Goal: Task Accomplishment & Management: Use online tool/utility

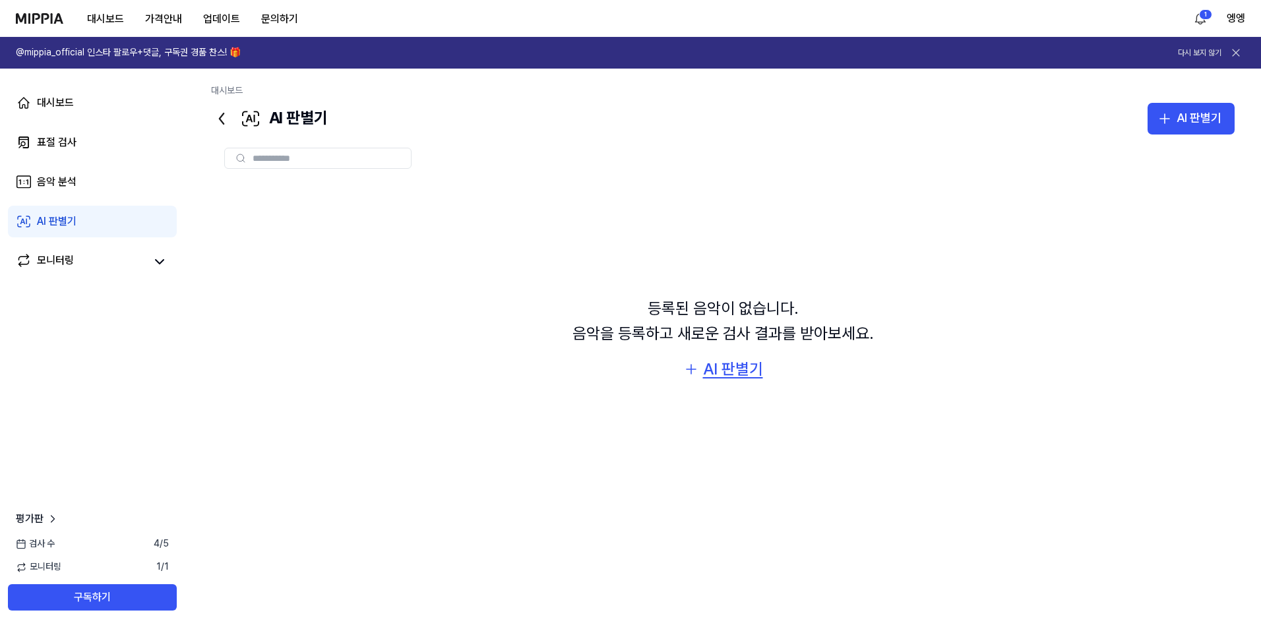
click at [718, 375] on div "AI 판별기" at bounding box center [733, 369] width 60 height 25
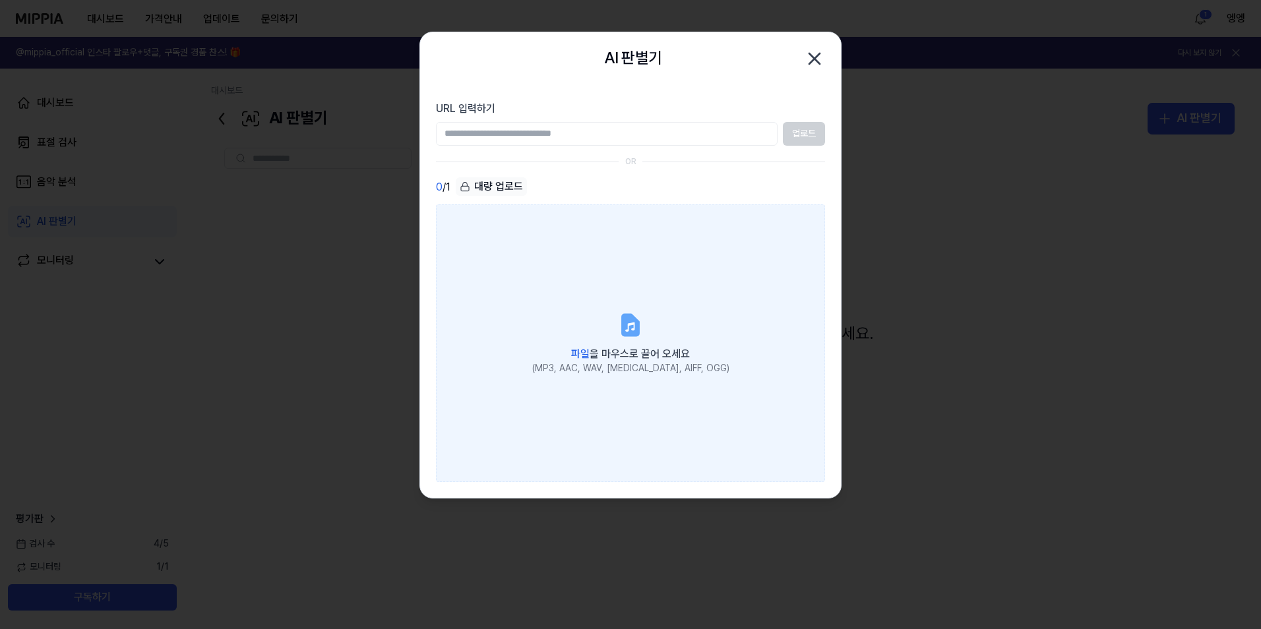
click at [644, 336] on label "파일 을 마우스로 끌어 오세요 (MP3, AAC, WAV, FLAC, AIFF, OGG)" at bounding box center [630, 342] width 389 height 277
click at [0, 0] on input "파일 을 마우스로 끌어 오세요 (MP3, AAC, WAV, FLAC, AIFF, OGG)" at bounding box center [0, 0] width 0 height 0
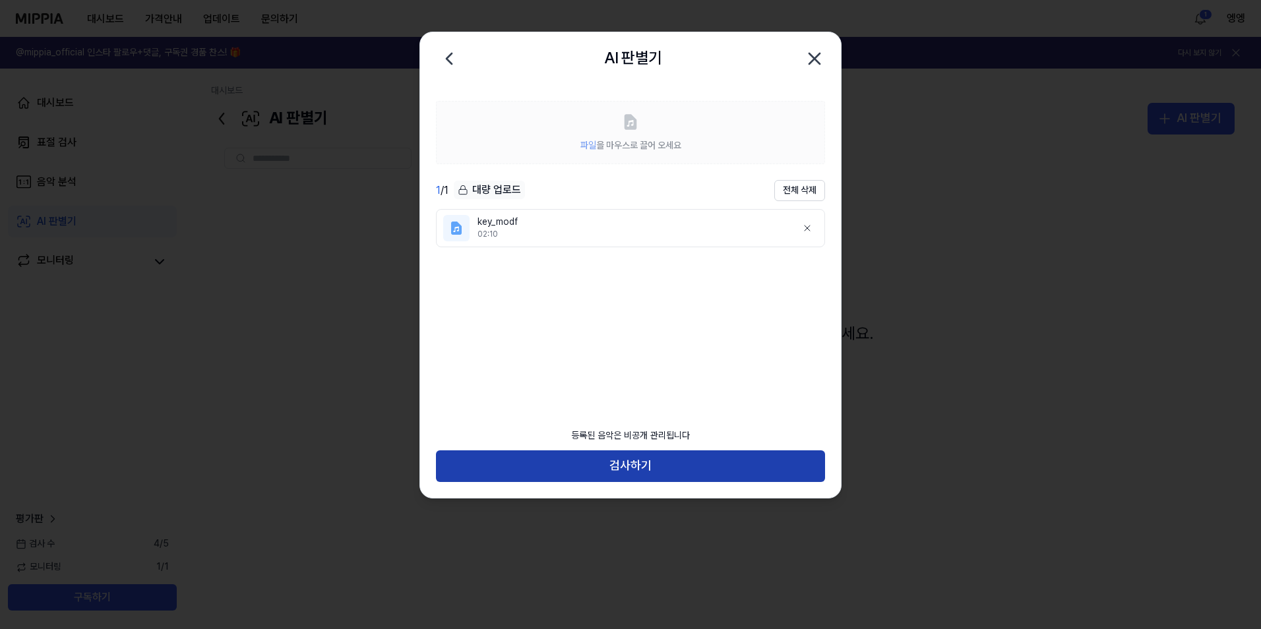
click at [648, 473] on button "검사하기" at bounding box center [630, 466] width 389 height 32
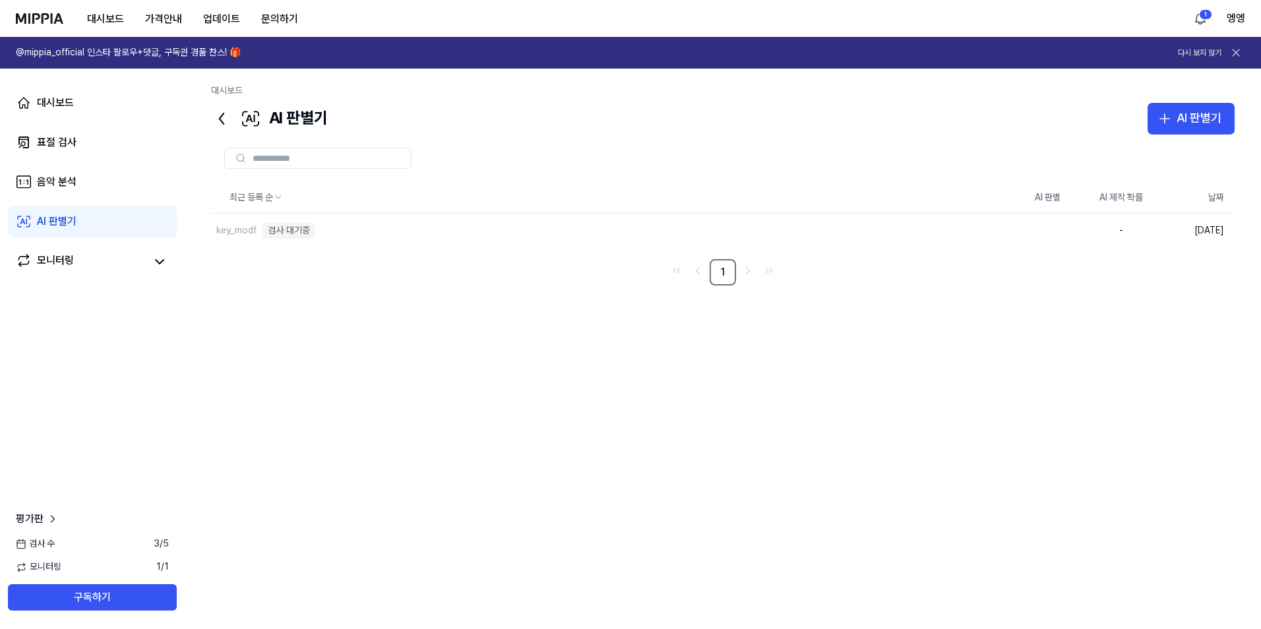
click at [1049, 542] on div "최근 등록 순 AI 판별 AI 제작 확률 날짜 key_modf 검사 대기중 삭제 - 2025.10.08. 1" at bounding box center [723, 386] width 1024 height 409
click at [994, 233] on button "삭제" at bounding box center [989, 230] width 42 height 21
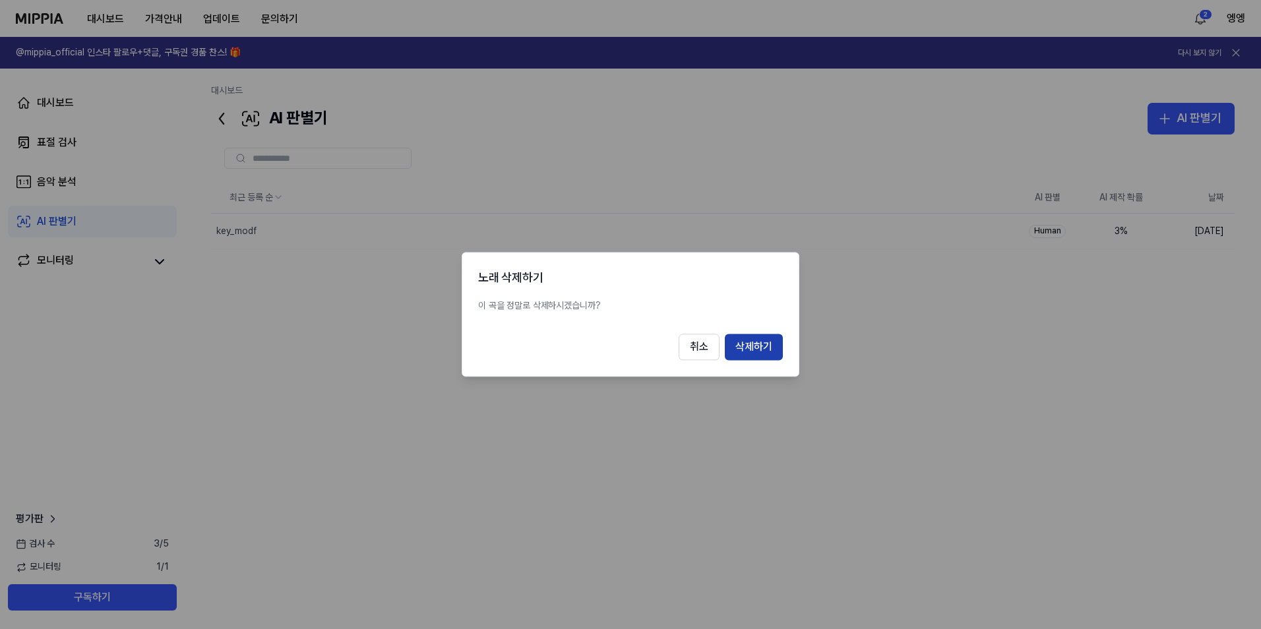
click at [762, 345] on button "삭제하기" at bounding box center [754, 347] width 58 height 26
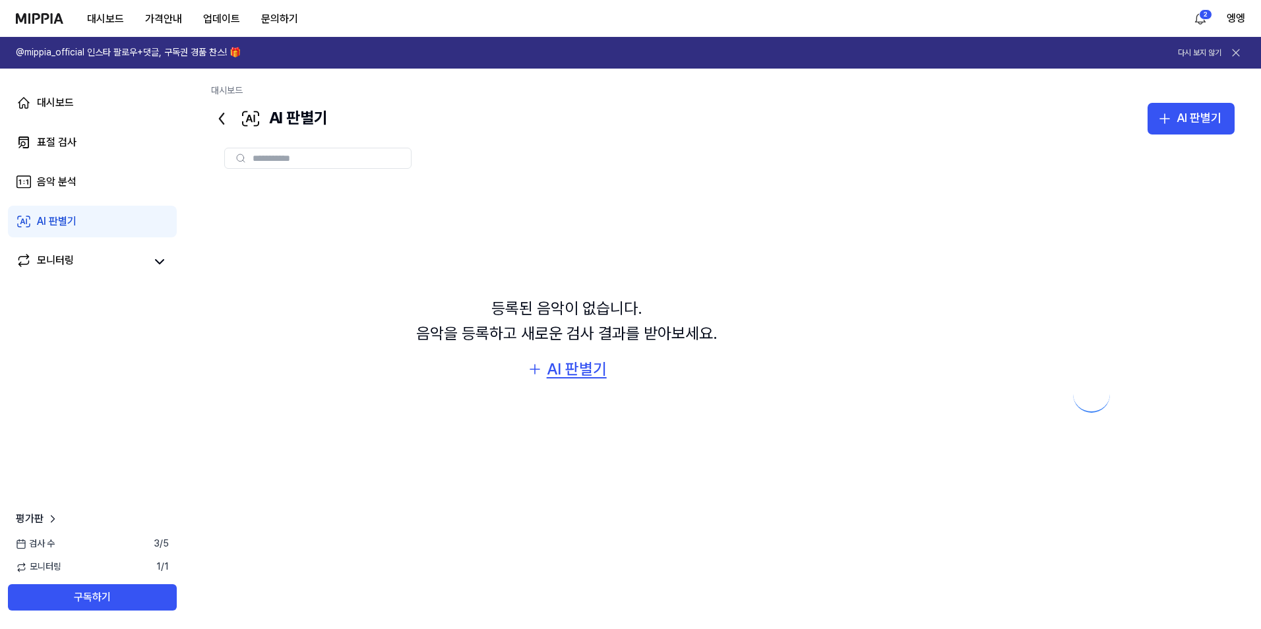
click at [573, 372] on div "AI 판별기" at bounding box center [577, 369] width 60 height 25
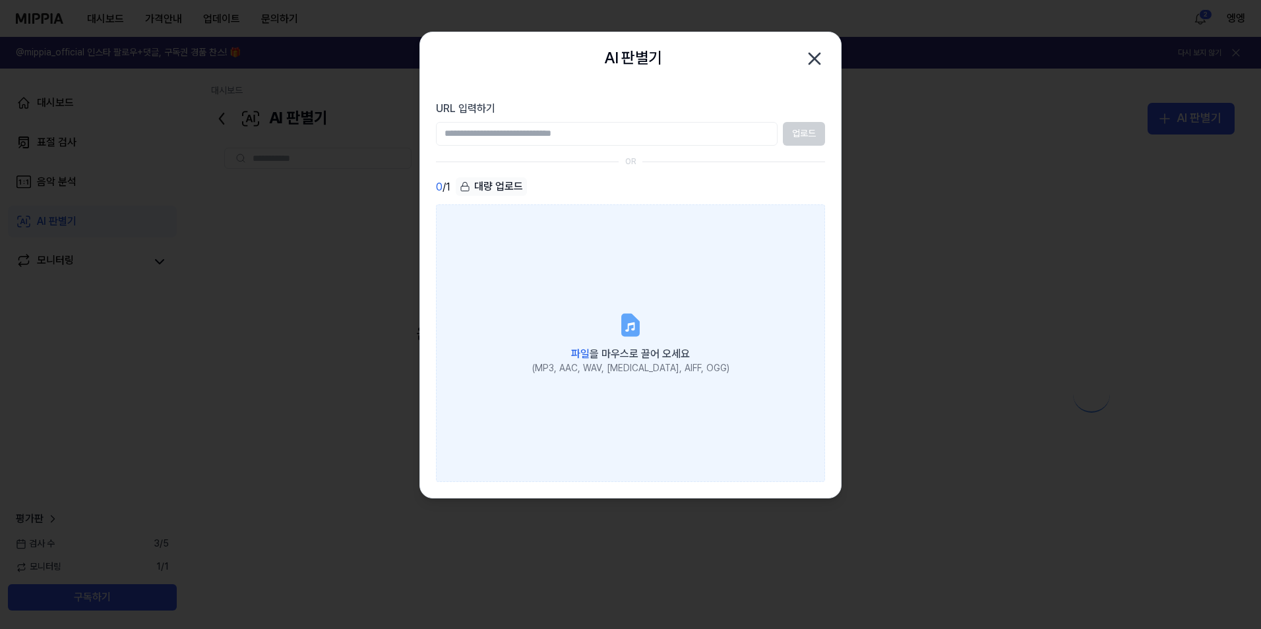
click at [621, 329] on icon at bounding box center [630, 325] width 26 height 26
click at [0, 0] on input "파일 을 마우스로 끌어 오세요 (MP3, AAC, WAV, FLAC, AIFF, OGG)" at bounding box center [0, 0] width 0 height 0
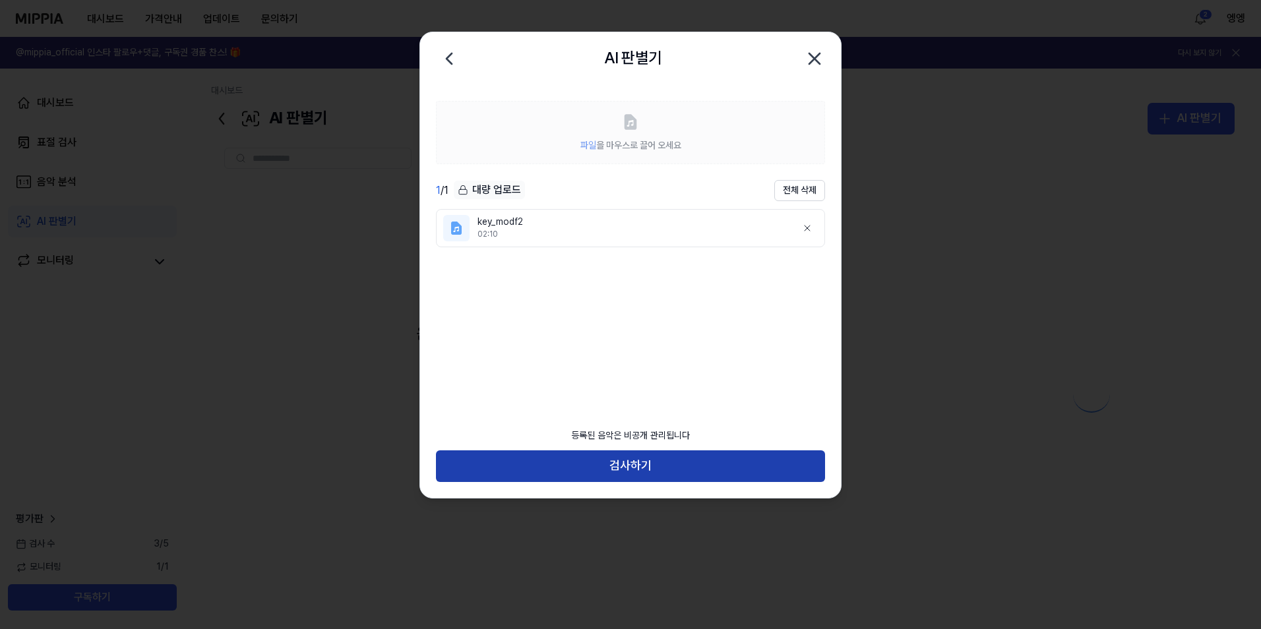
click at [588, 475] on button "검사하기" at bounding box center [630, 466] width 389 height 32
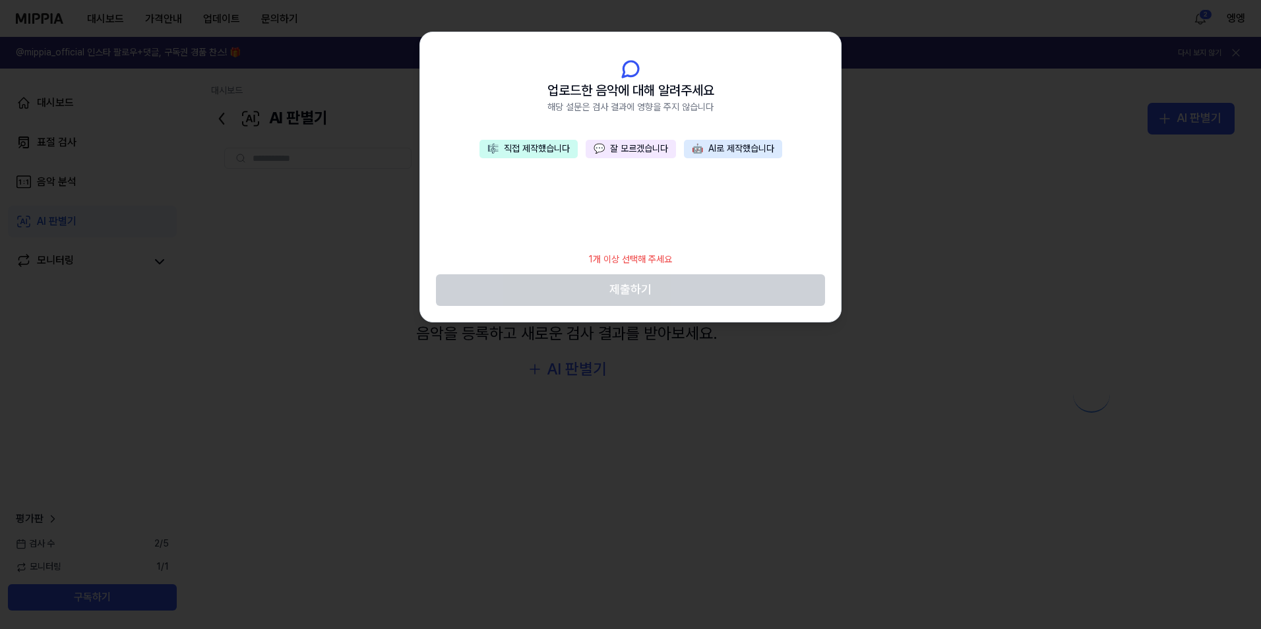
click at [534, 148] on button "🎼 직접 제작했습니다" at bounding box center [529, 149] width 98 height 18
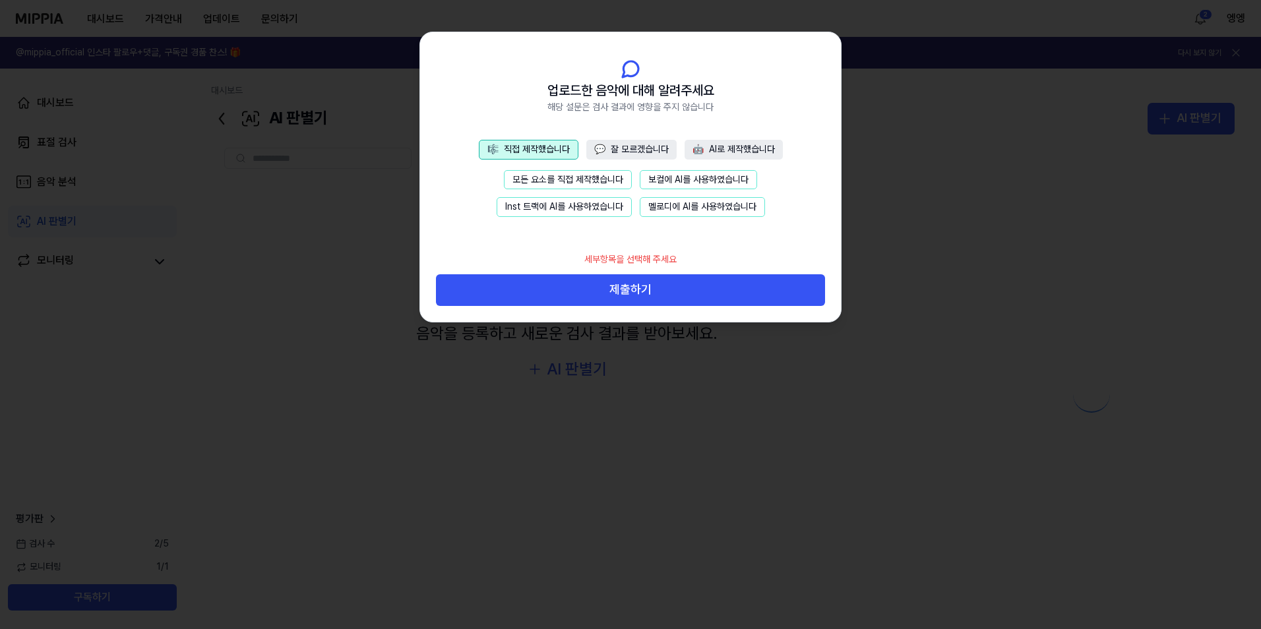
click at [553, 178] on button "모든 요소를 직접 제작했습니다" at bounding box center [568, 180] width 128 height 20
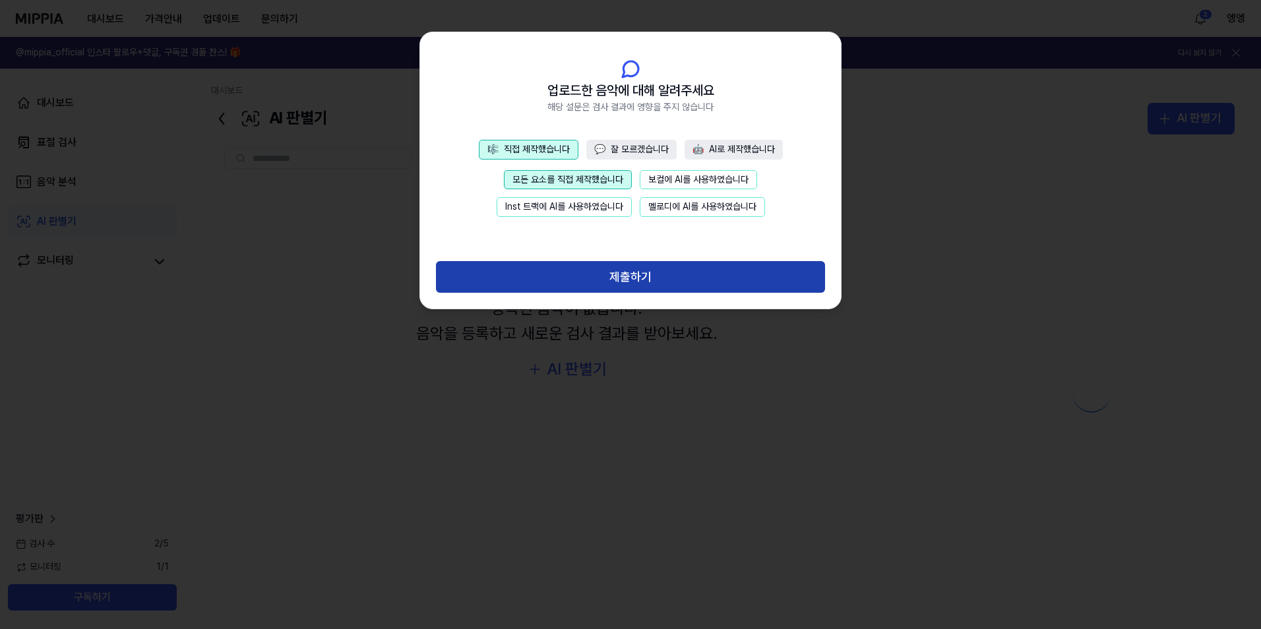
click at [652, 270] on button "제출하기" at bounding box center [630, 277] width 389 height 32
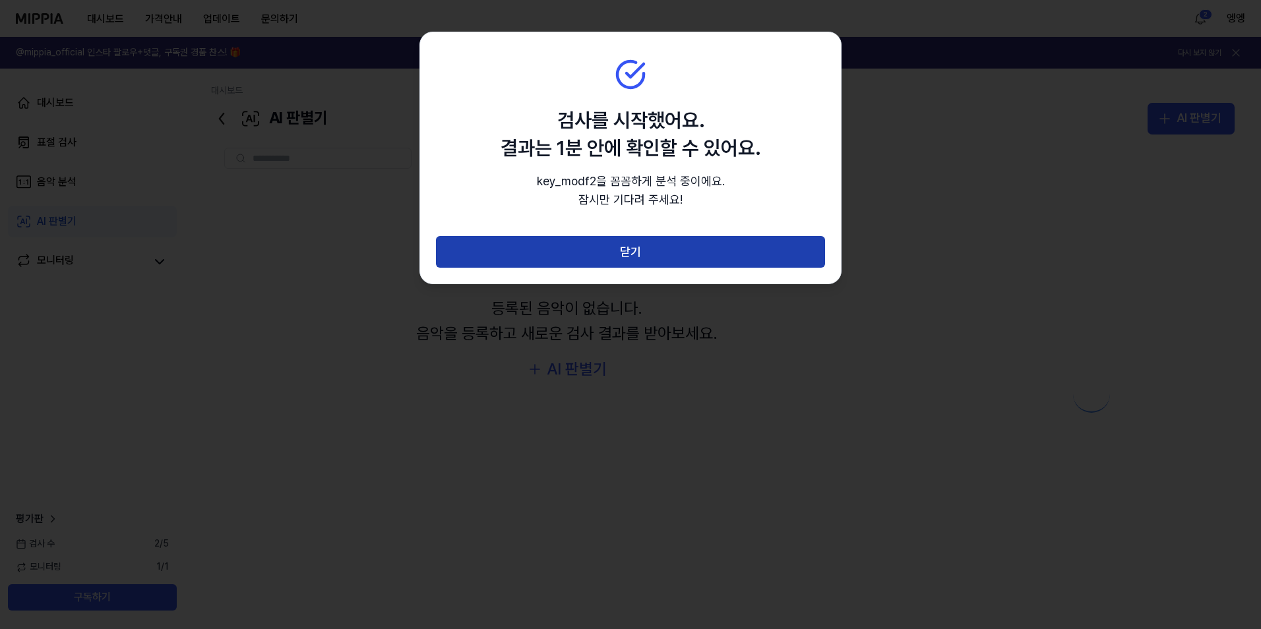
click at [669, 249] on button "닫기" at bounding box center [630, 252] width 389 height 32
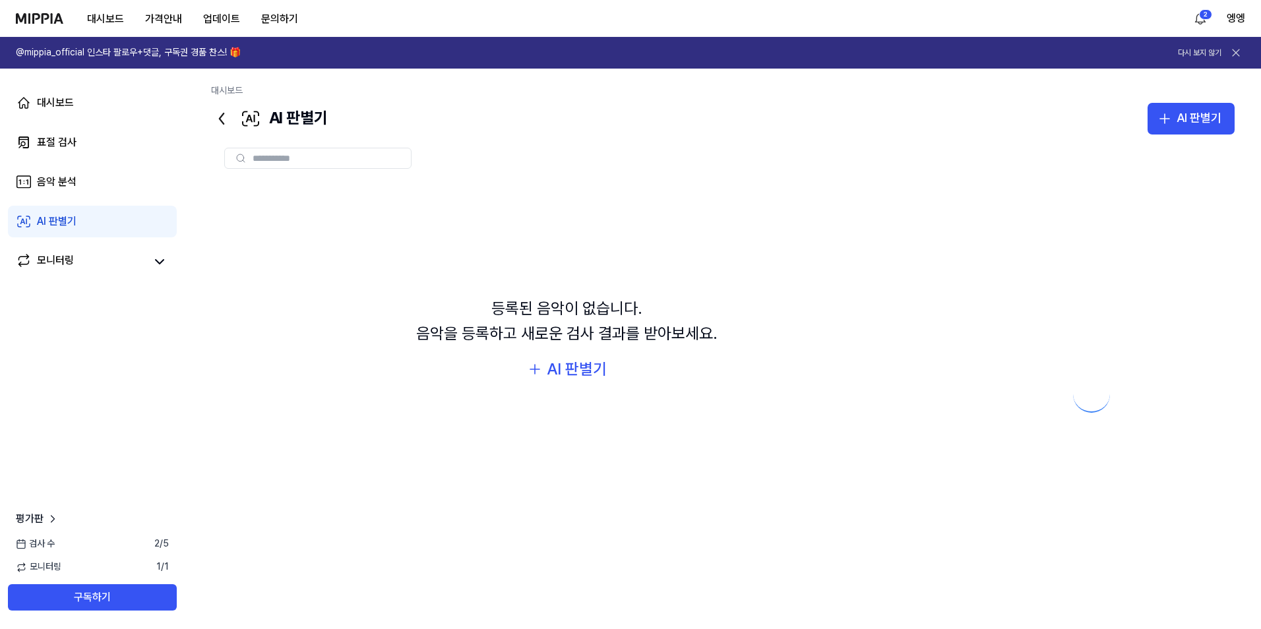
click at [120, 222] on link "AI 판별기" at bounding box center [92, 222] width 169 height 32
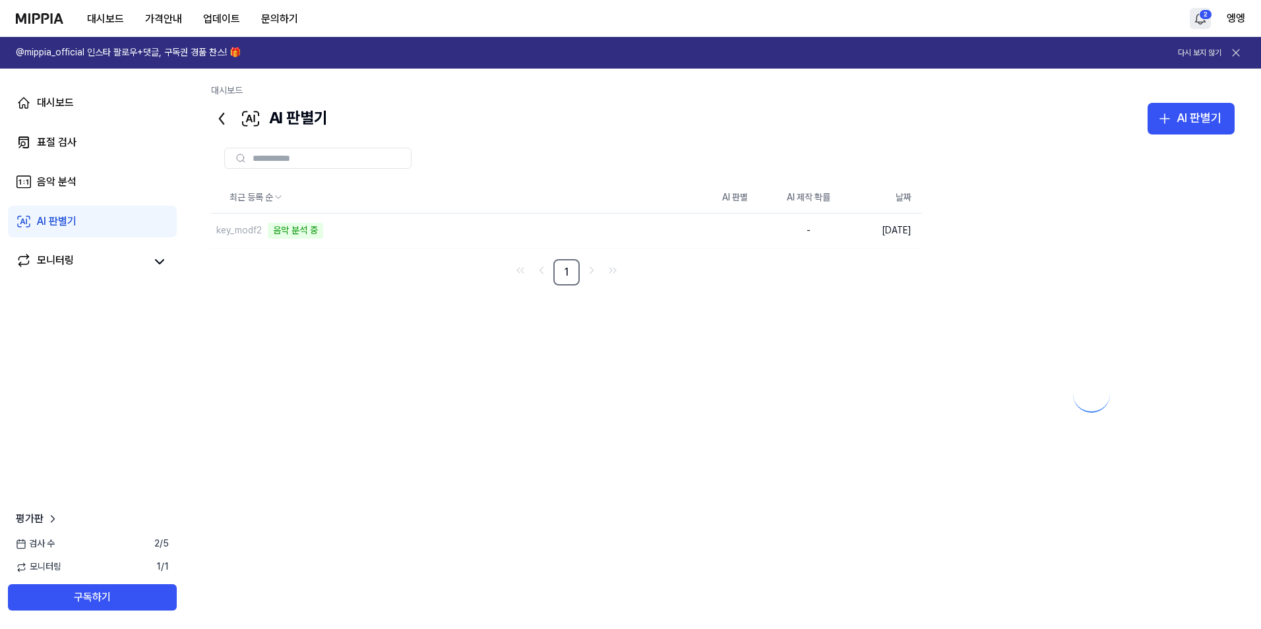
click at [1202, 20] on html "대시보드 가격안내 업데이트 문의하기 2 엥엥 @mippia_official 인스타 팔로우+댓글, 구독권 경품 찬스! 🎁 다시 보지 않기 대시보…" at bounding box center [630, 314] width 1261 height 629
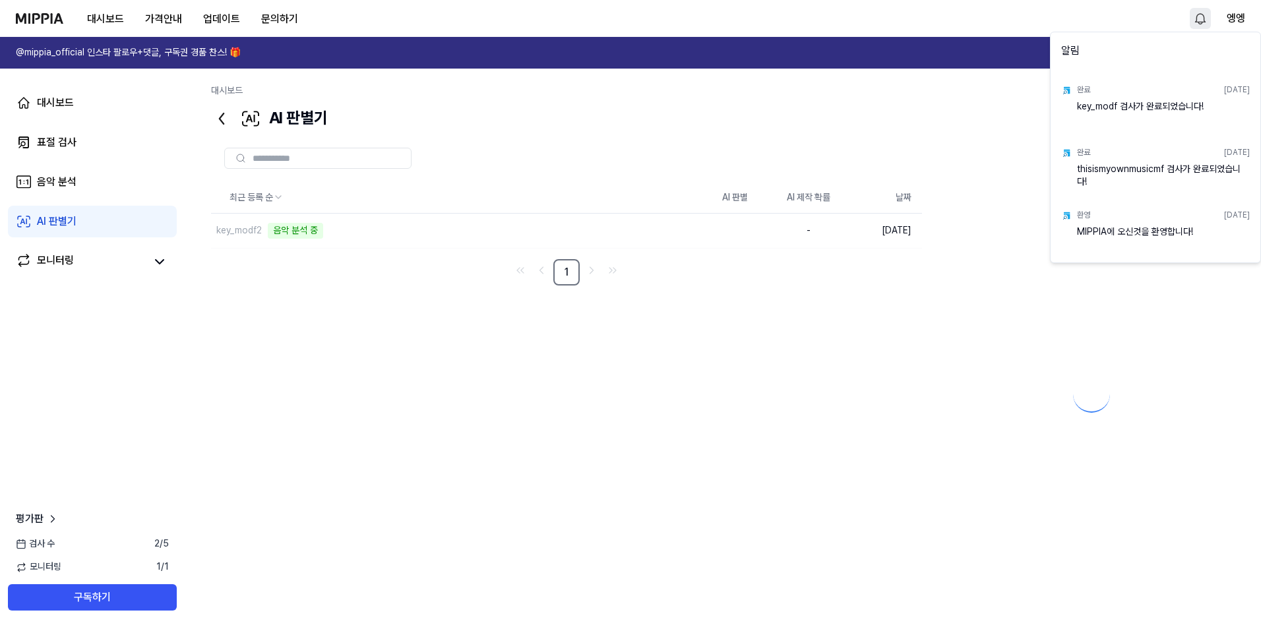
click at [804, 477] on html "대시보드 가격안내 업데이트 문의하기 엥엥 @mippia_official 인스타 팔로우+댓글, 구독권 경품 찬스! 🎁 다시 보지 않기 대시보드 …" at bounding box center [630, 314] width 1261 height 629
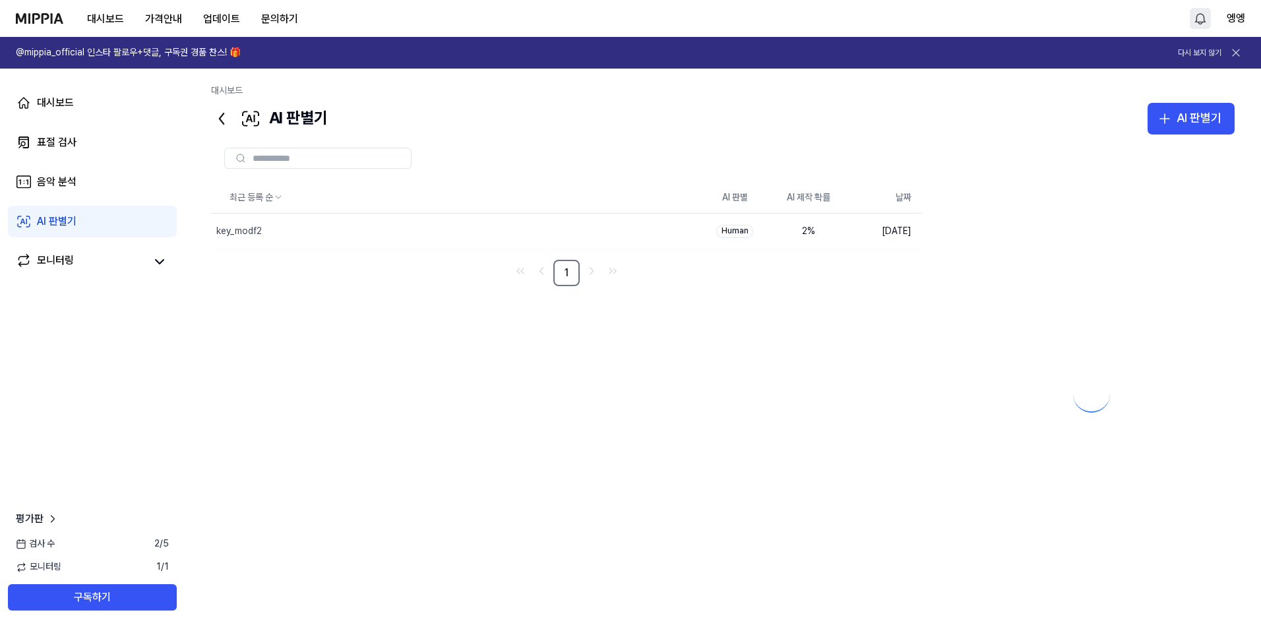
click at [98, 220] on link "AI 판별기" at bounding box center [92, 222] width 169 height 32
click at [61, 263] on div "모니터링" at bounding box center [55, 262] width 37 height 18
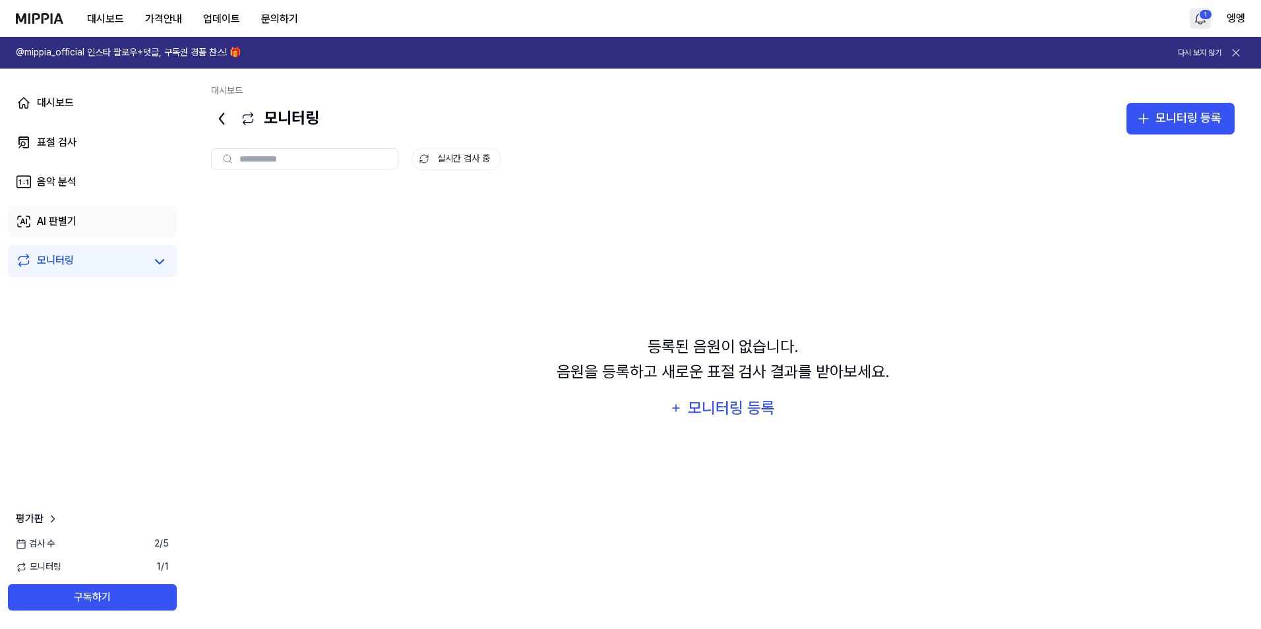
click at [69, 224] on div "AI 판별기" at bounding box center [57, 222] width 40 height 16
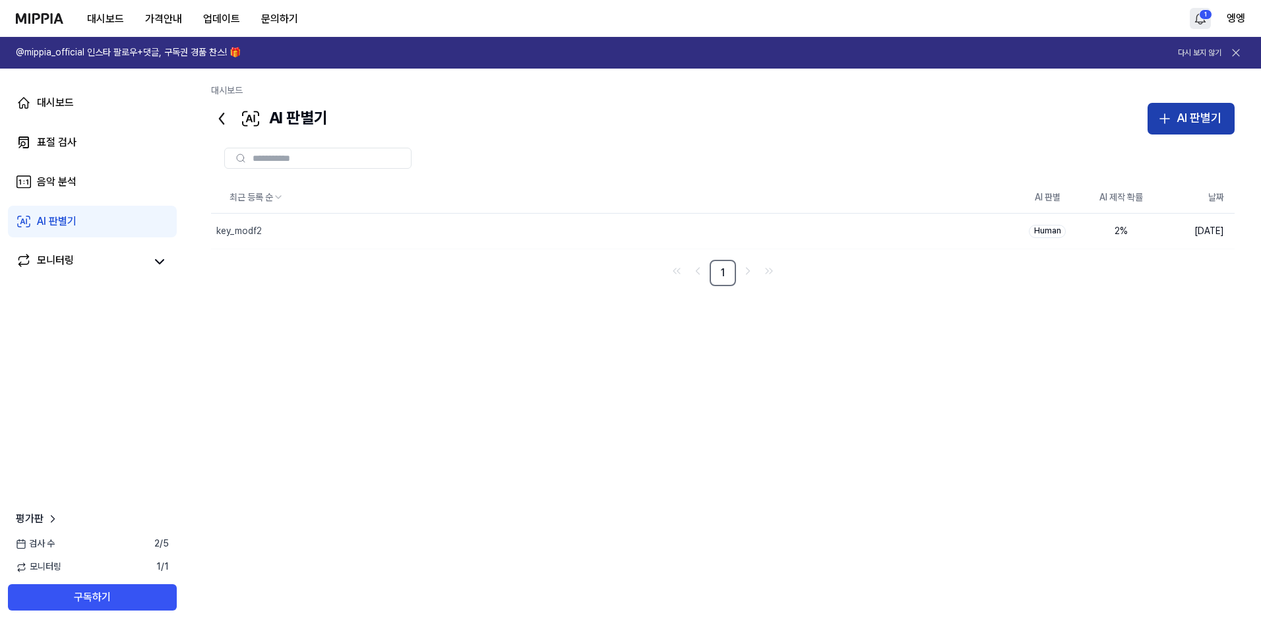
click at [1185, 120] on div "AI 판별기" at bounding box center [1199, 118] width 45 height 19
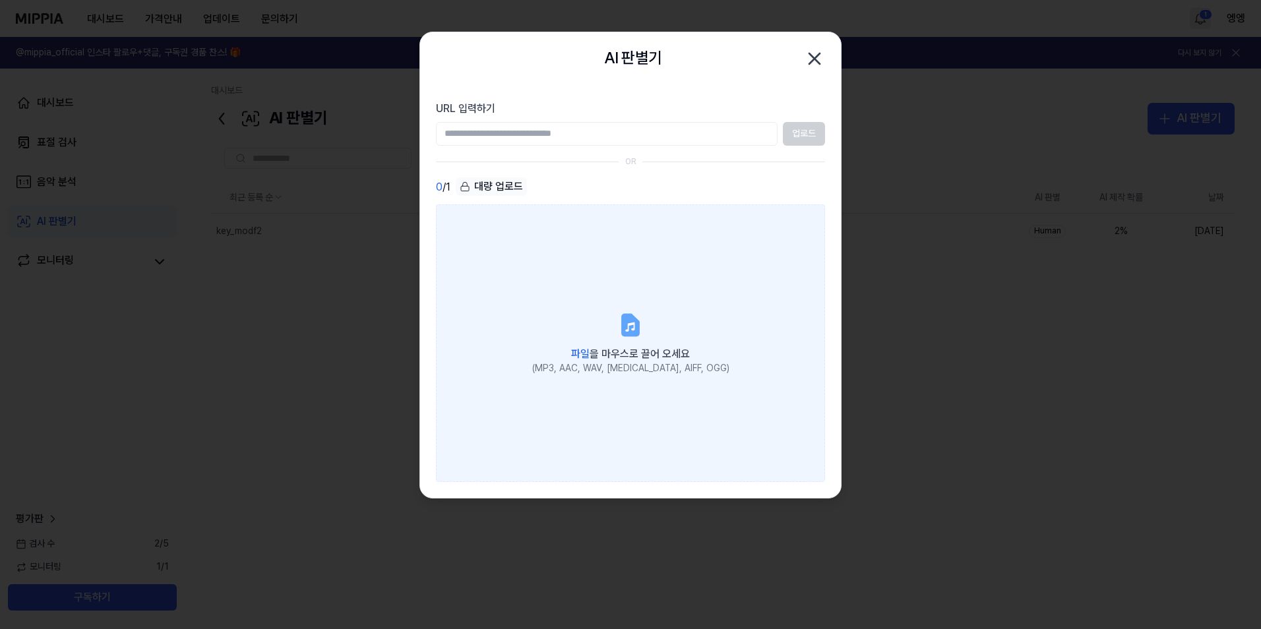
click at [614, 333] on label "파일 을 마우스로 끌어 오세요 (MP3, AAC, WAV, FLAC, AIFF, OGG)" at bounding box center [630, 342] width 389 height 277
click at [0, 0] on input "파일 을 마우스로 끌어 오세요 (MP3, AAC, WAV, FLAC, AIFF, OGG)" at bounding box center [0, 0] width 0 height 0
click at [649, 348] on span "파일 을 마우스로 끌어 오세요" at bounding box center [630, 354] width 119 height 13
click at [0, 0] on input "파일 을 마우스로 끌어 오세요 (MP3, AAC, WAV, FLAC, AIFF, OGG)" at bounding box center [0, 0] width 0 height 0
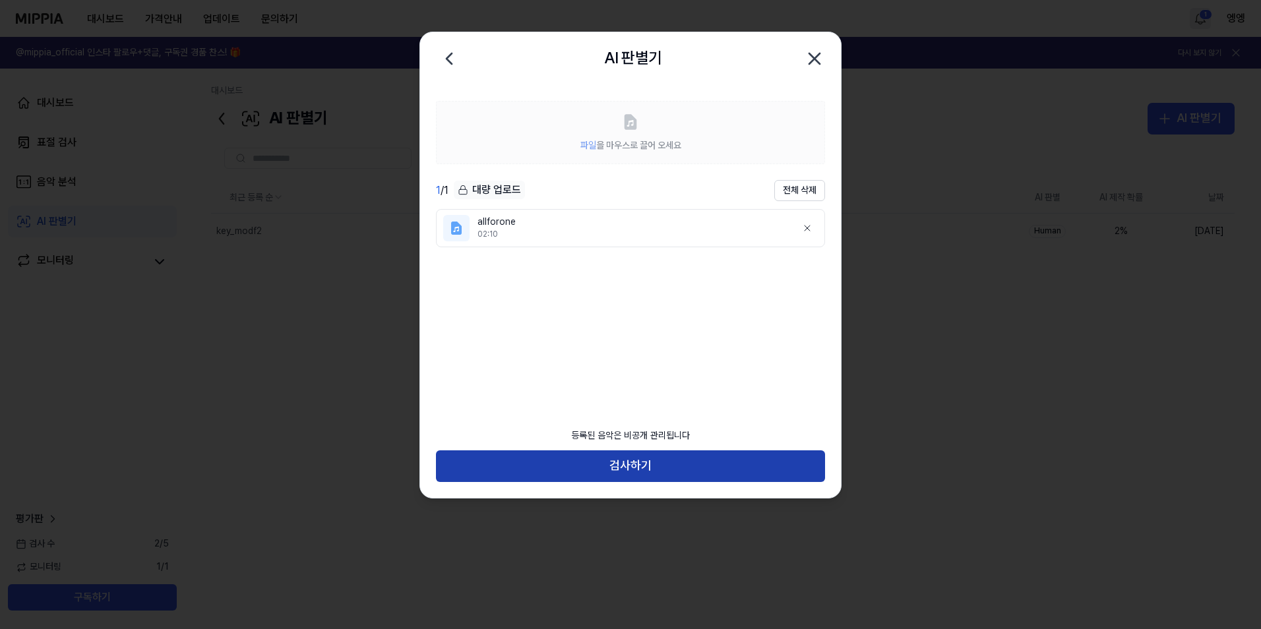
click at [652, 476] on button "검사하기" at bounding box center [630, 466] width 389 height 32
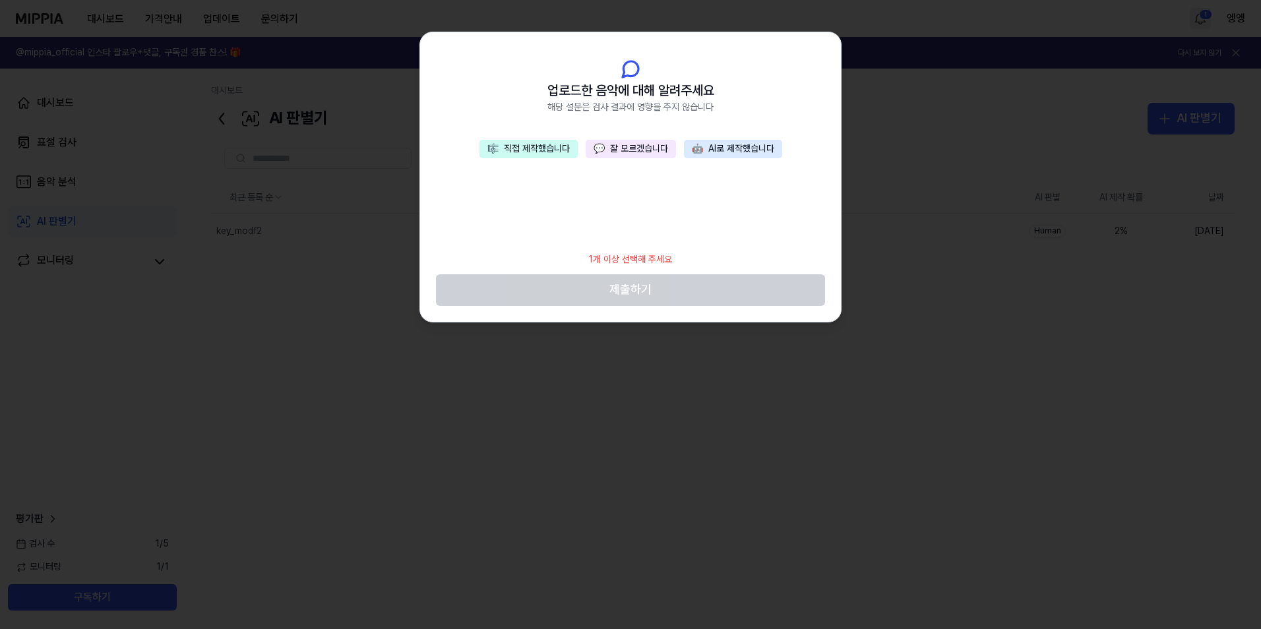
click at [531, 144] on button "🎼 직접 제작했습니다" at bounding box center [529, 149] width 98 height 18
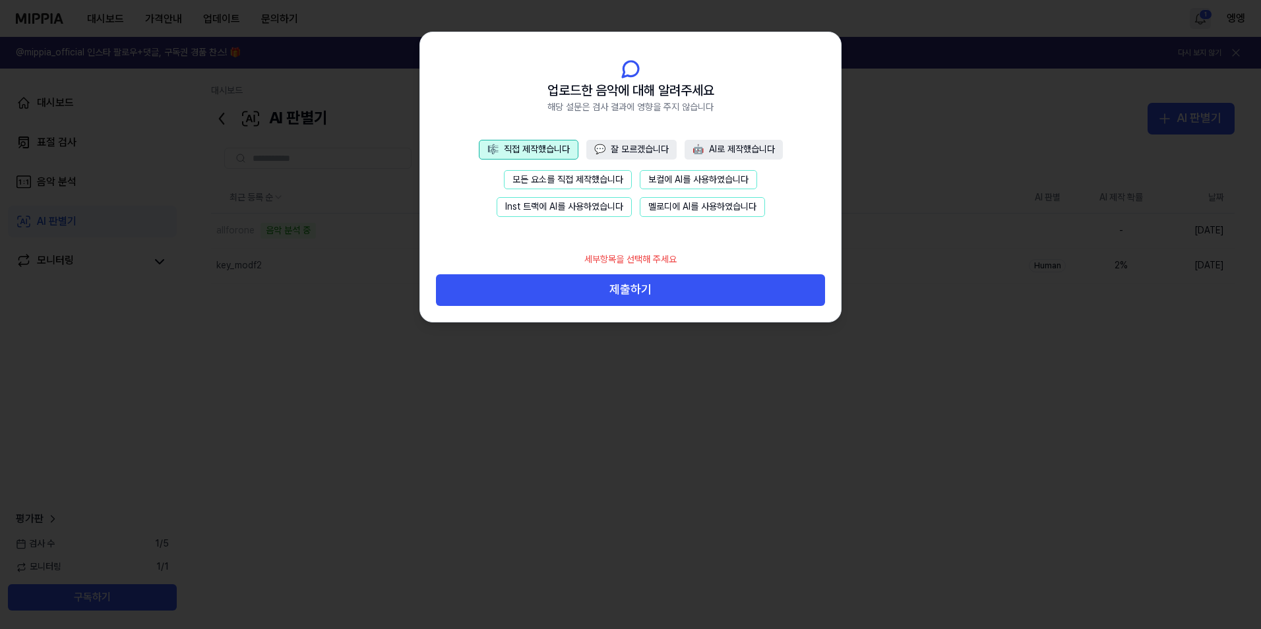
click at [524, 173] on button "모든 요소를 직접 제작했습니다" at bounding box center [568, 180] width 128 height 20
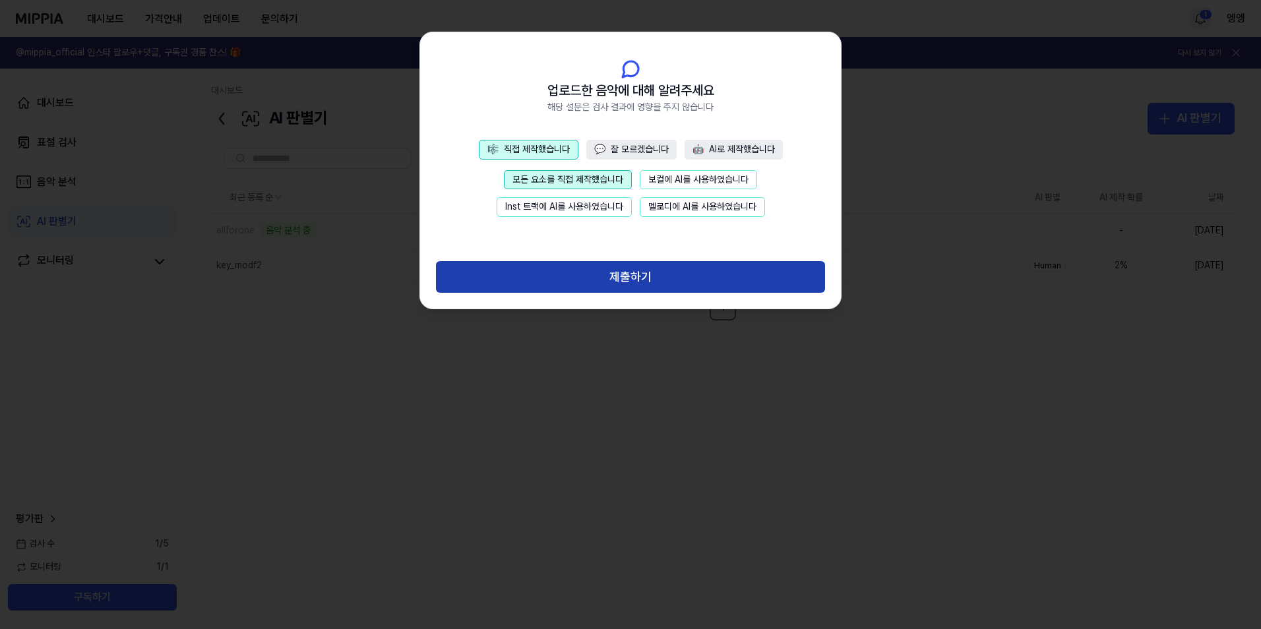
click at [652, 280] on button "제출하기" at bounding box center [630, 277] width 389 height 32
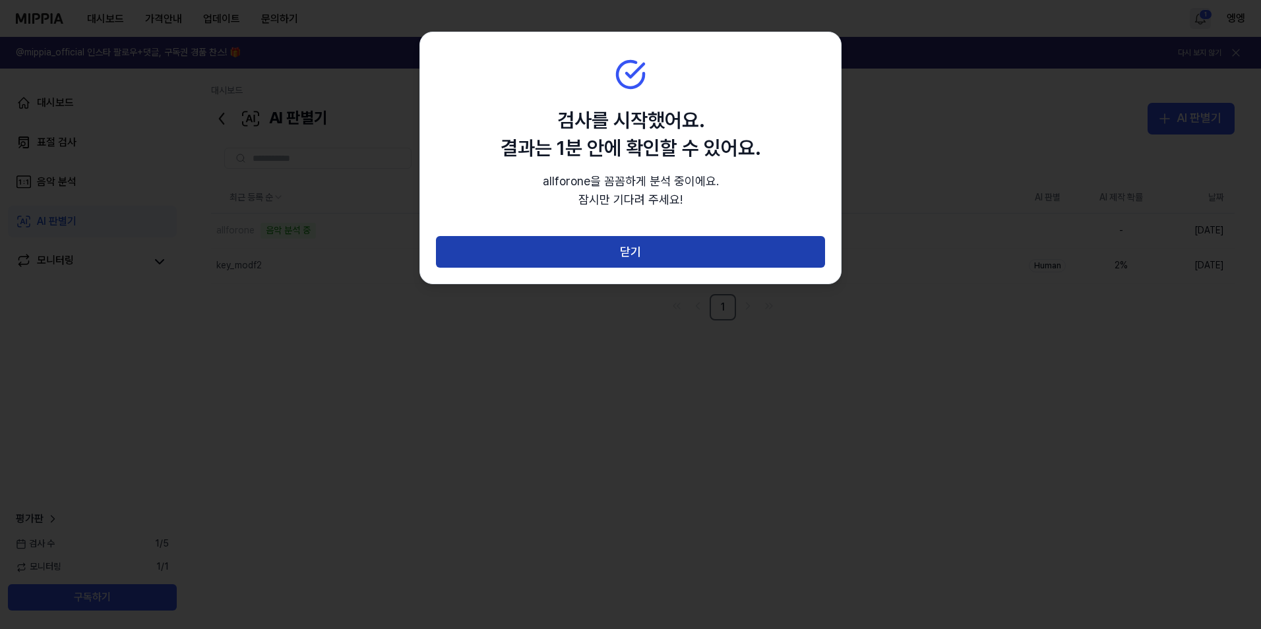
click at [623, 247] on button "닫기" at bounding box center [630, 252] width 389 height 32
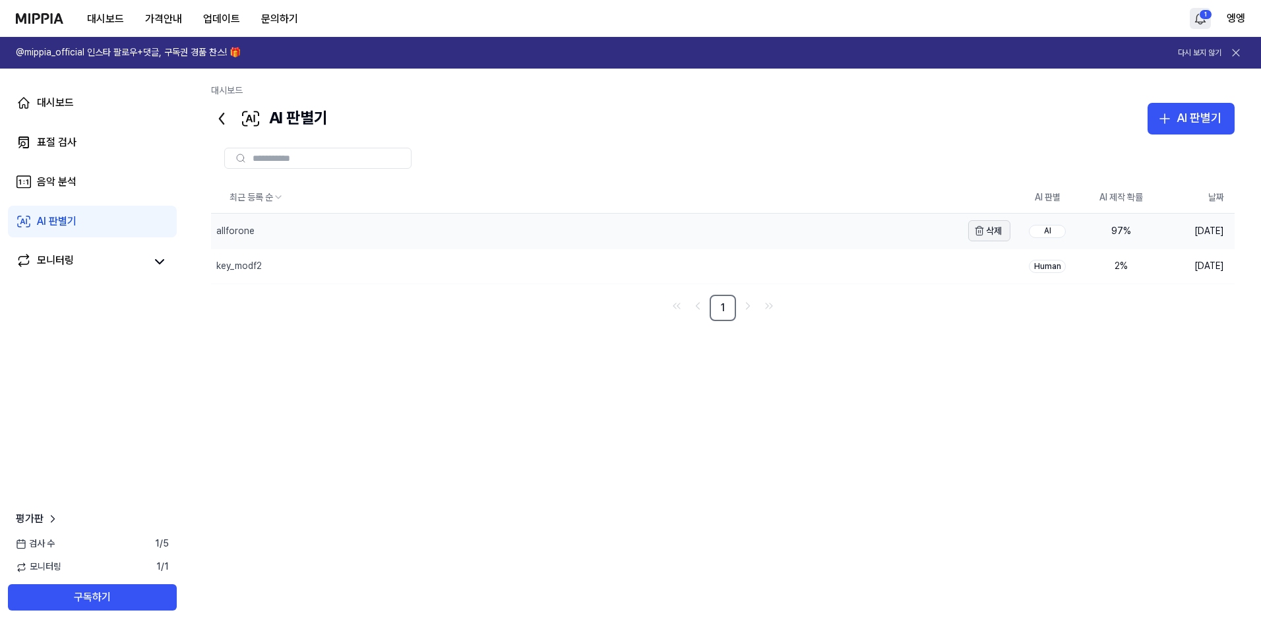
click at [993, 228] on button "삭제" at bounding box center [989, 230] width 42 height 21
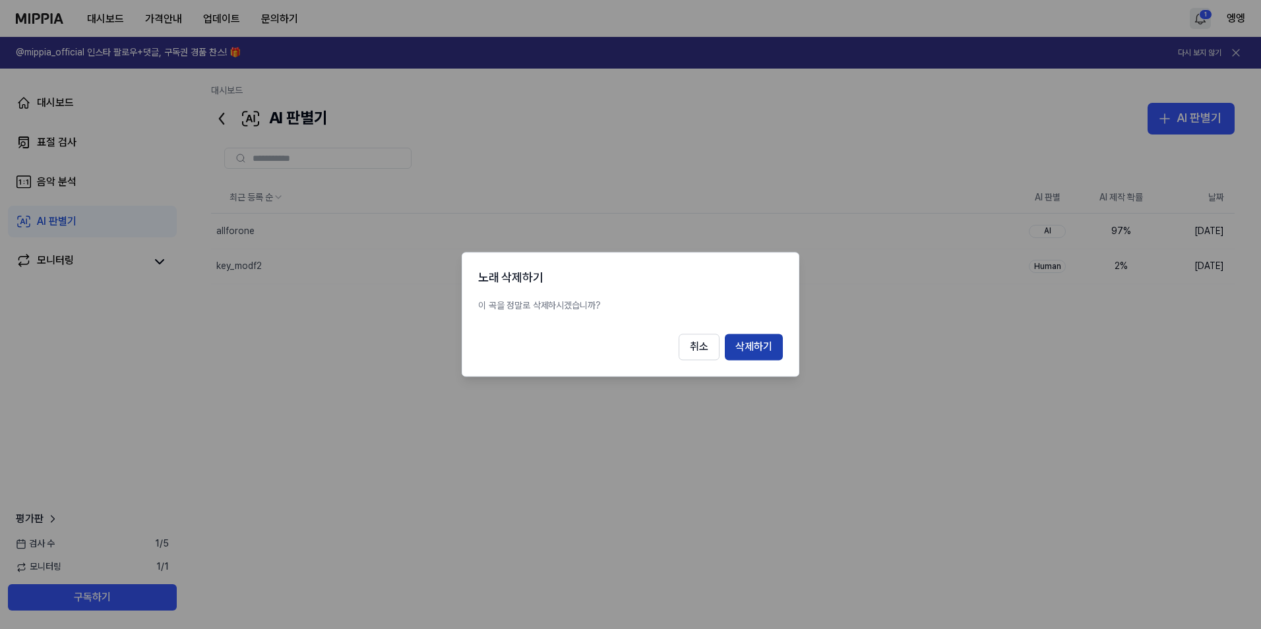
click at [760, 344] on button "삭제하기" at bounding box center [754, 347] width 58 height 26
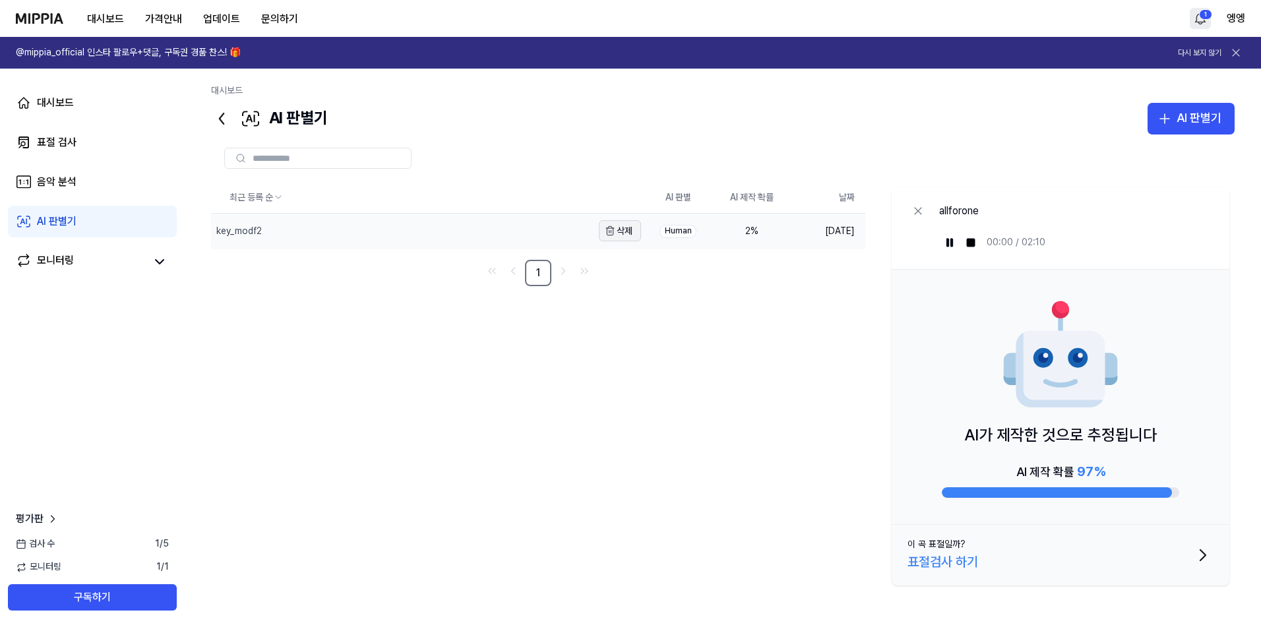
click at [621, 232] on button "삭제" at bounding box center [620, 230] width 42 height 21
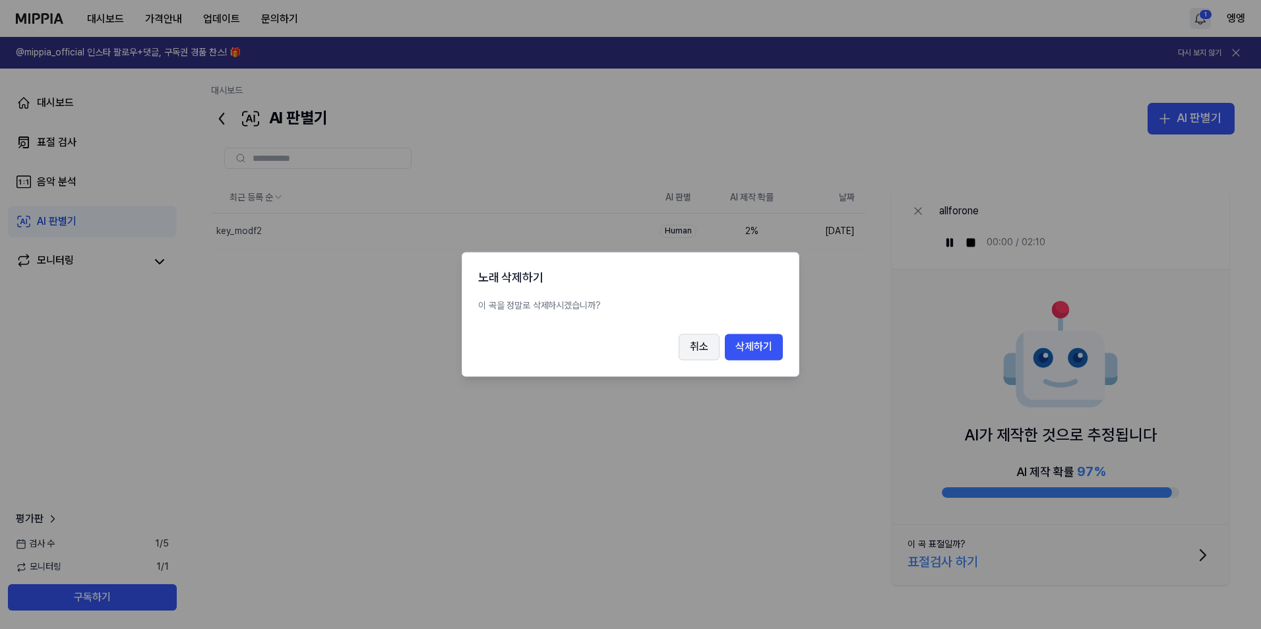
click at [694, 346] on button "취소" at bounding box center [699, 347] width 41 height 26
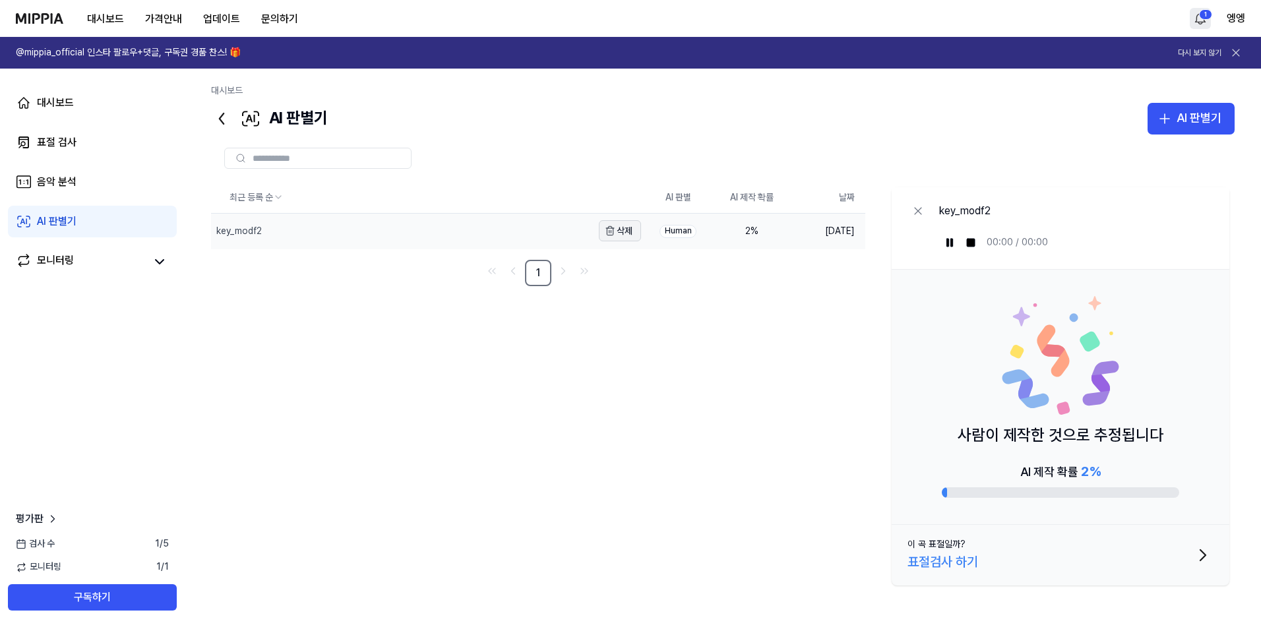
click at [611, 228] on icon "button" at bounding box center [610, 228] width 8 height 0
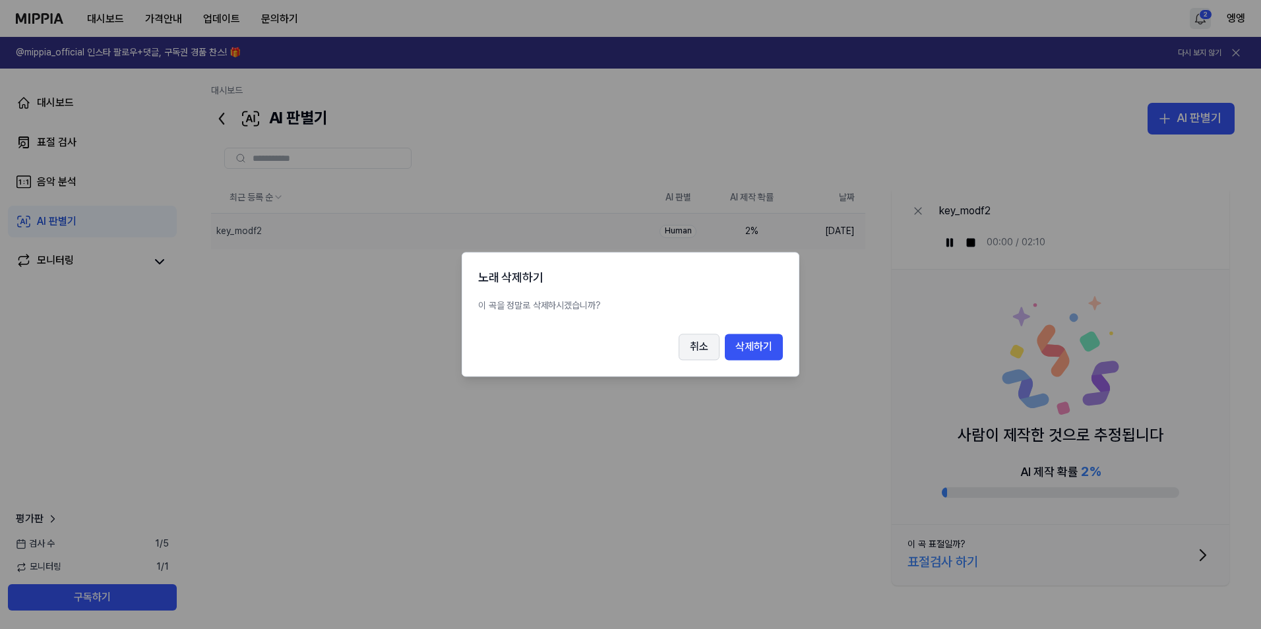
click at [698, 344] on button "취소" at bounding box center [699, 347] width 41 height 26
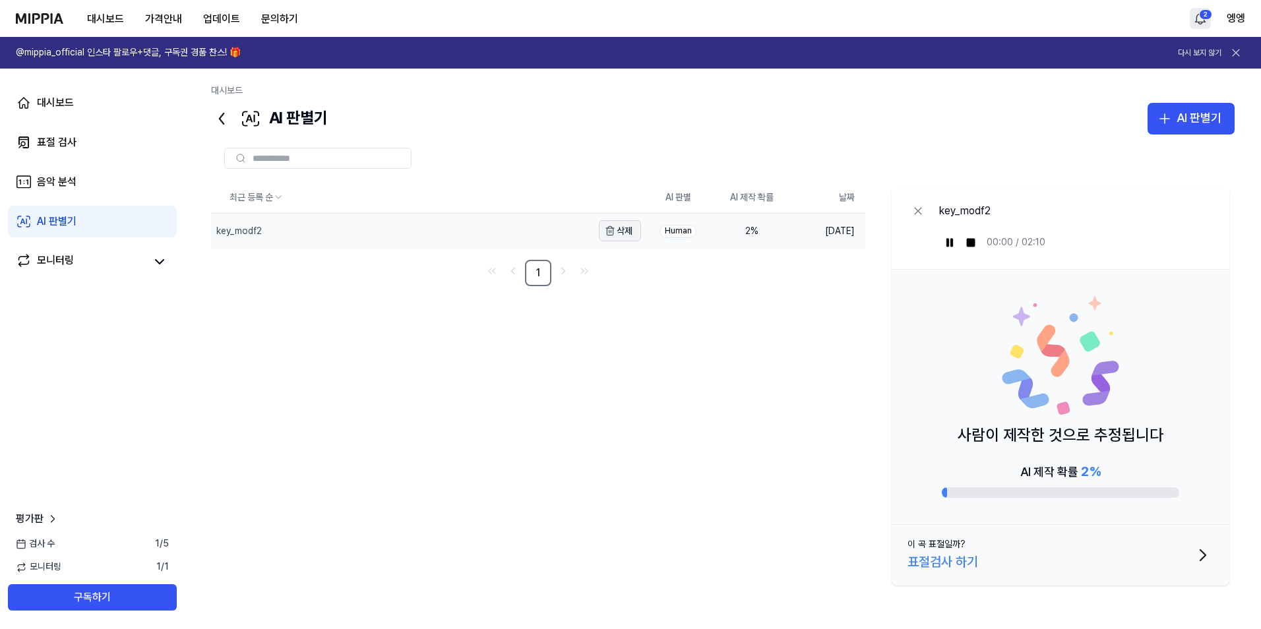
click at [630, 232] on button "삭제" at bounding box center [620, 230] width 42 height 21
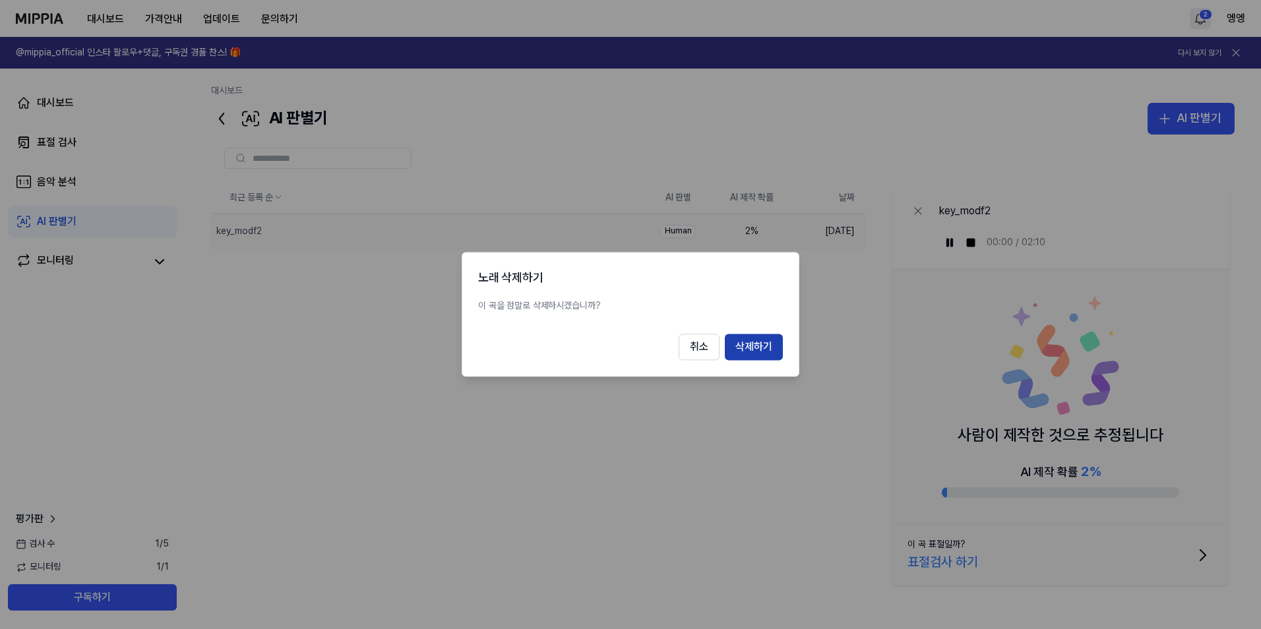
click at [751, 348] on button "삭제하기" at bounding box center [754, 347] width 58 height 26
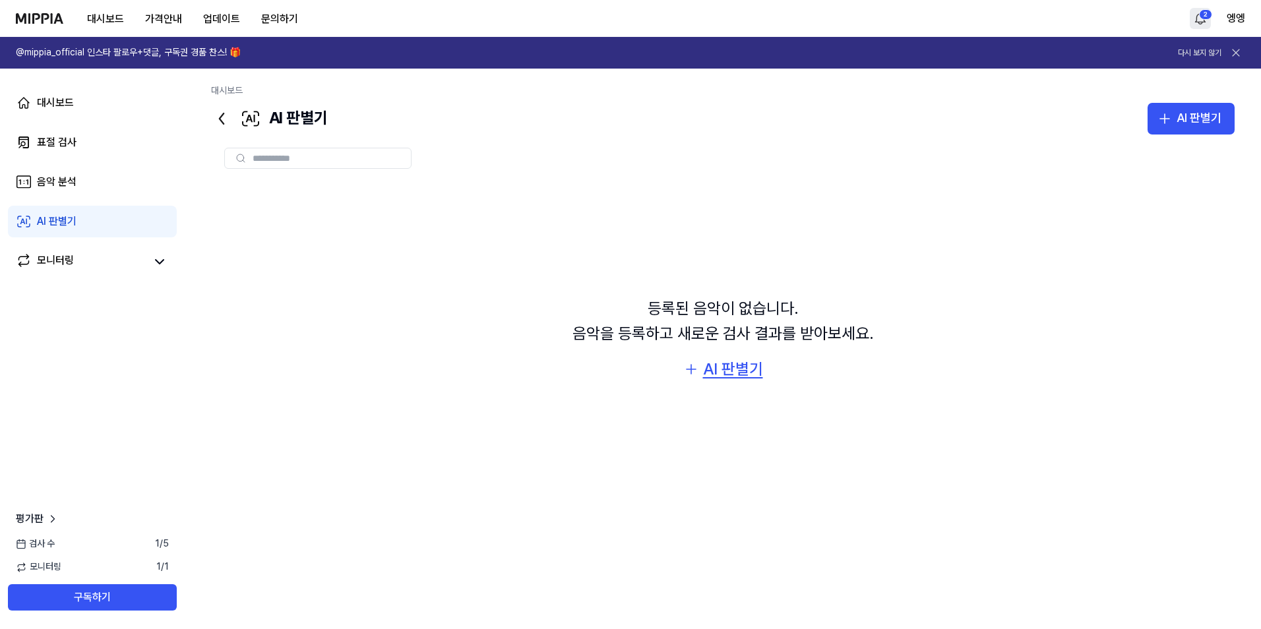
click at [737, 370] on div "AI 판별기" at bounding box center [733, 369] width 60 height 25
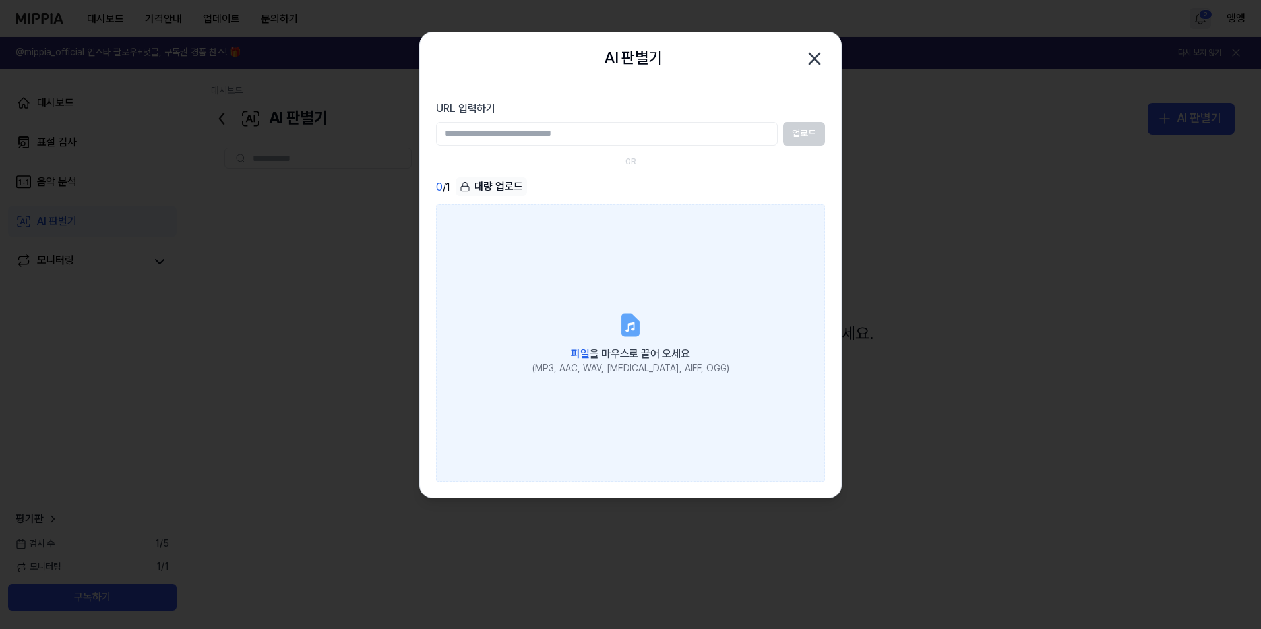
click at [660, 330] on label "파일 을 마우스로 끌어 오세요 (MP3, AAC, WAV, FLAC, AIFF, OGG)" at bounding box center [630, 342] width 389 height 277
click at [0, 0] on input "파일 을 마우스로 끌어 오세요 (MP3, AAC, WAV, FLAC, AIFF, OGG)" at bounding box center [0, 0] width 0 height 0
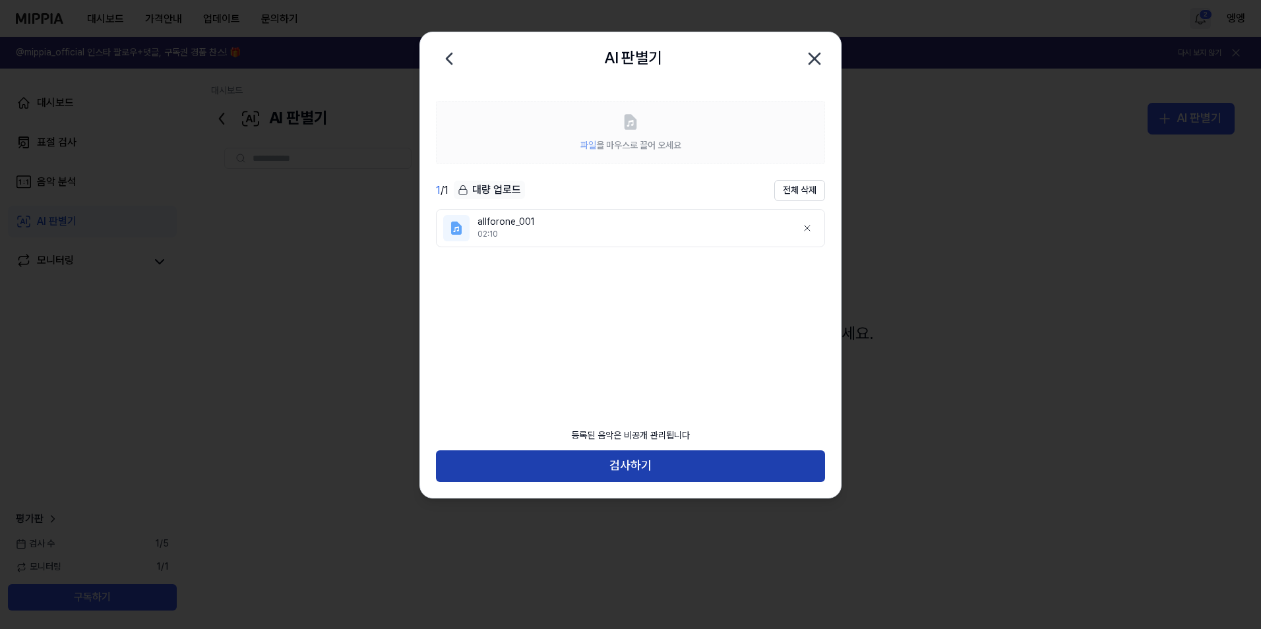
click at [648, 470] on button "검사하기" at bounding box center [630, 466] width 389 height 32
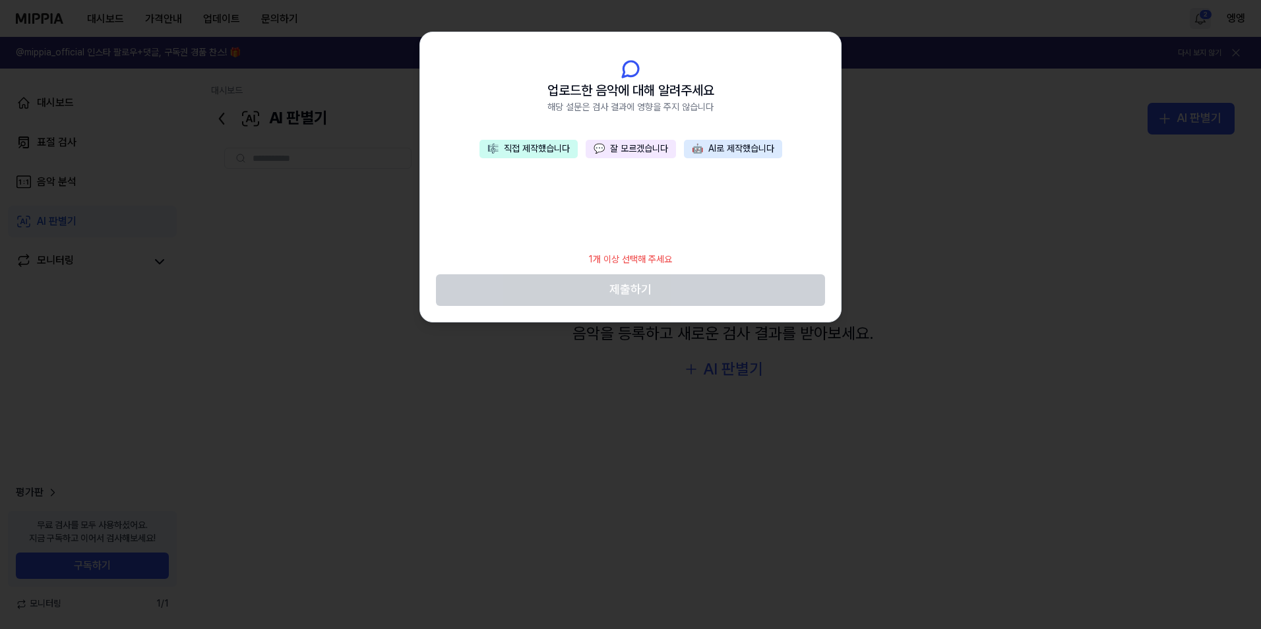
click at [540, 149] on button "🎼 직접 제작했습니다" at bounding box center [529, 149] width 98 height 18
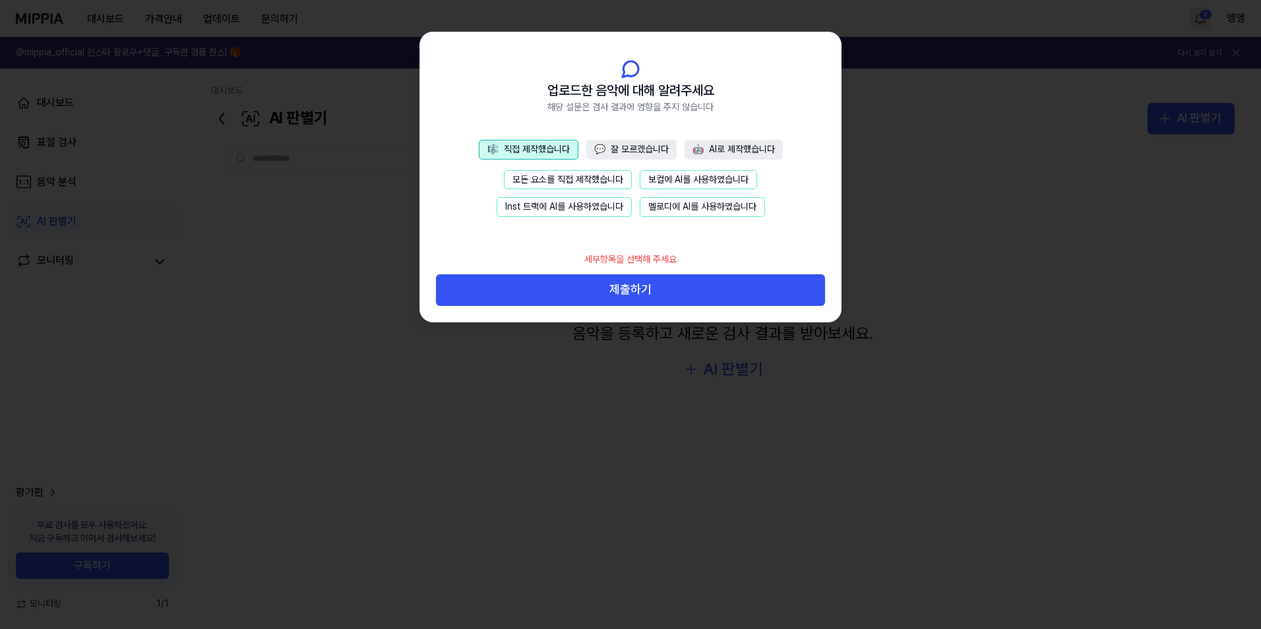
click at [544, 177] on button "모든 요소를 직접 제작했습니다" at bounding box center [568, 180] width 128 height 20
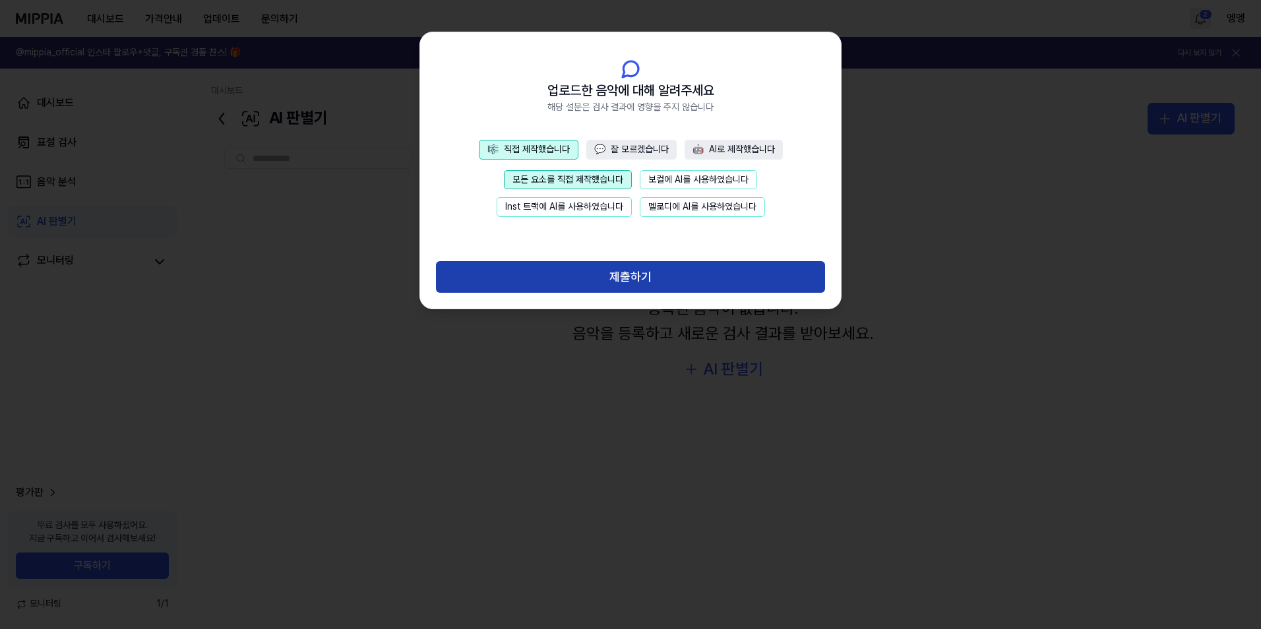
click at [617, 272] on button "제출하기" at bounding box center [630, 277] width 389 height 32
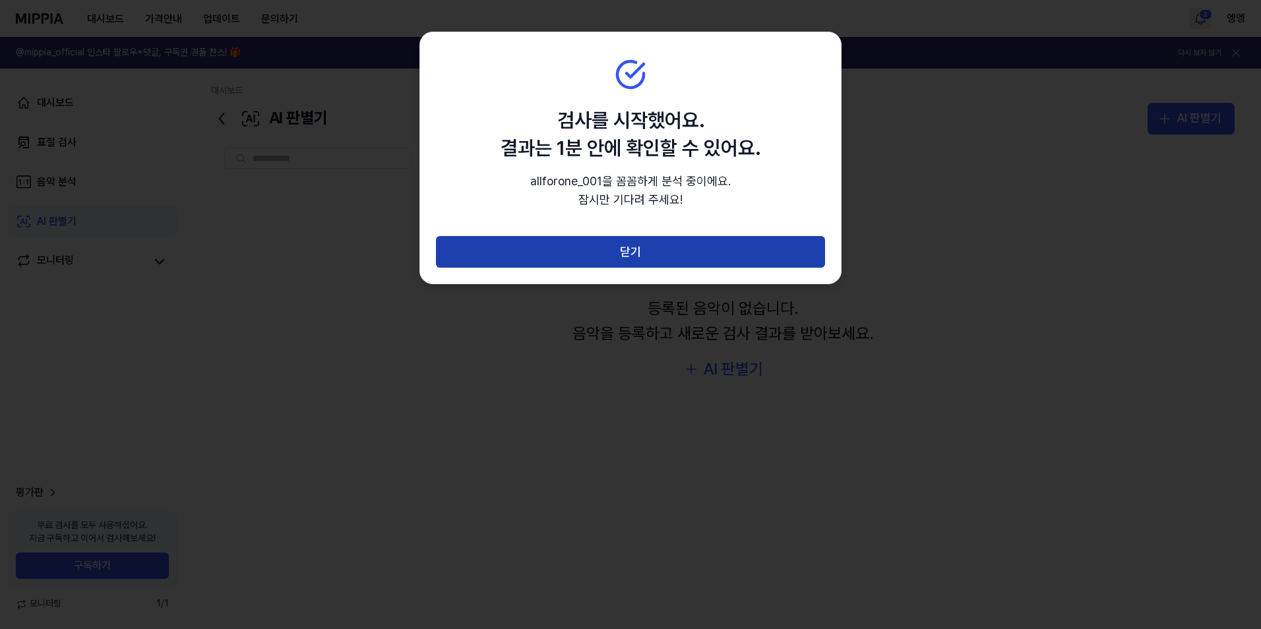
click at [623, 239] on button "닫기" at bounding box center [630, 252] width 389 height 32
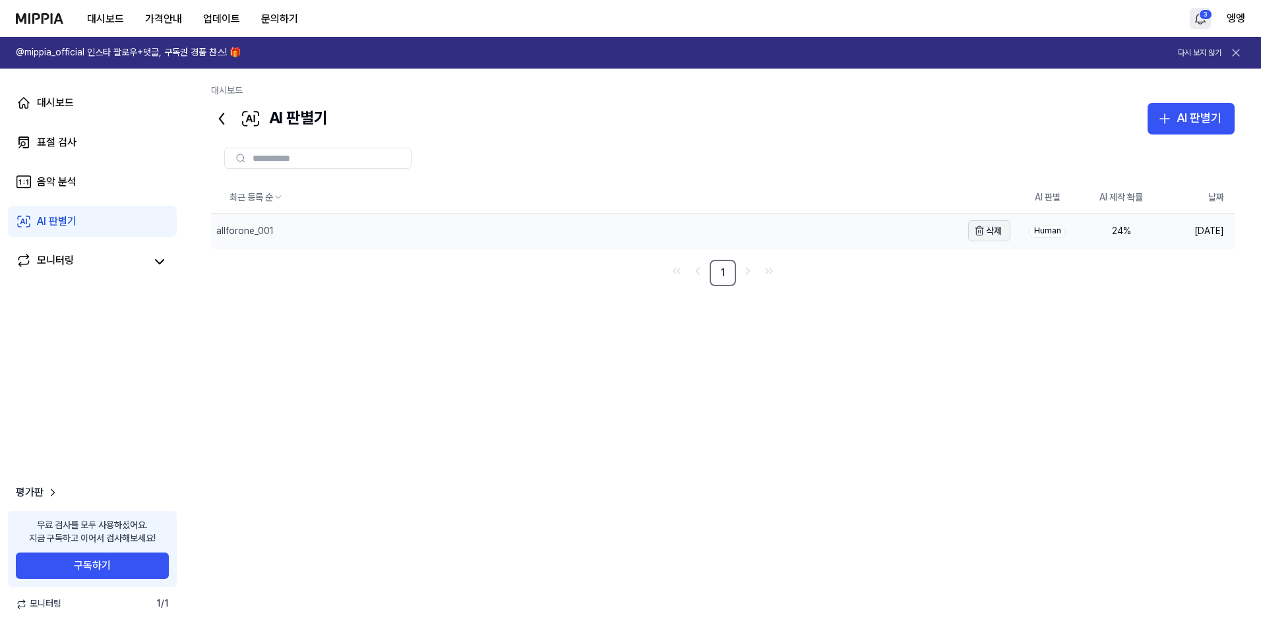
click at [983, 230] on icon "button" at bounding box center [979, 231] width 11 height 11
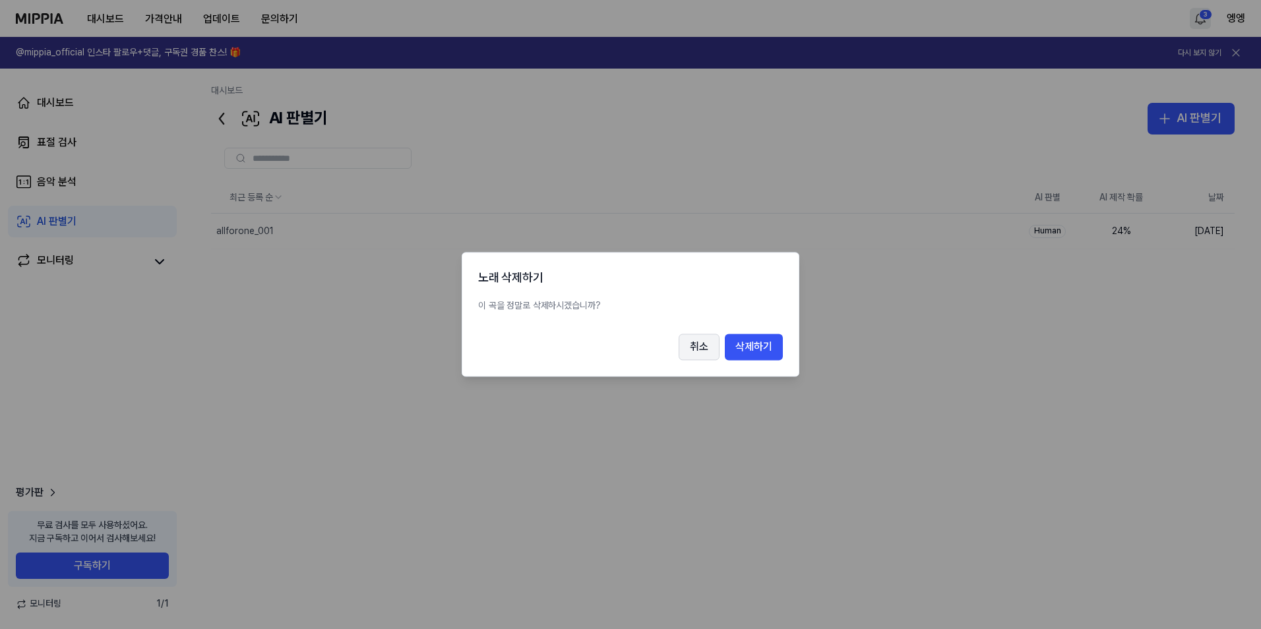
click at [695, 350] on button "취소" at bounding box center [699, 347] width 41 height 26
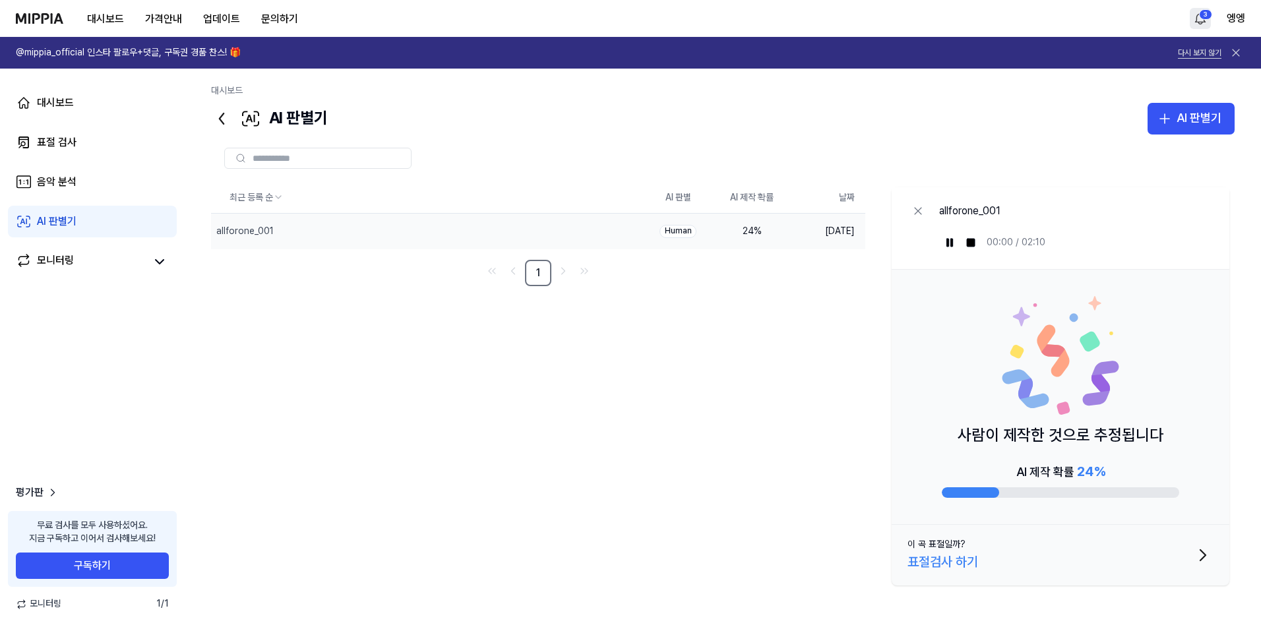
click at [1217, 54] on button "다시 보지 않기" at bounding box center [1200, 52] width 44 height 11
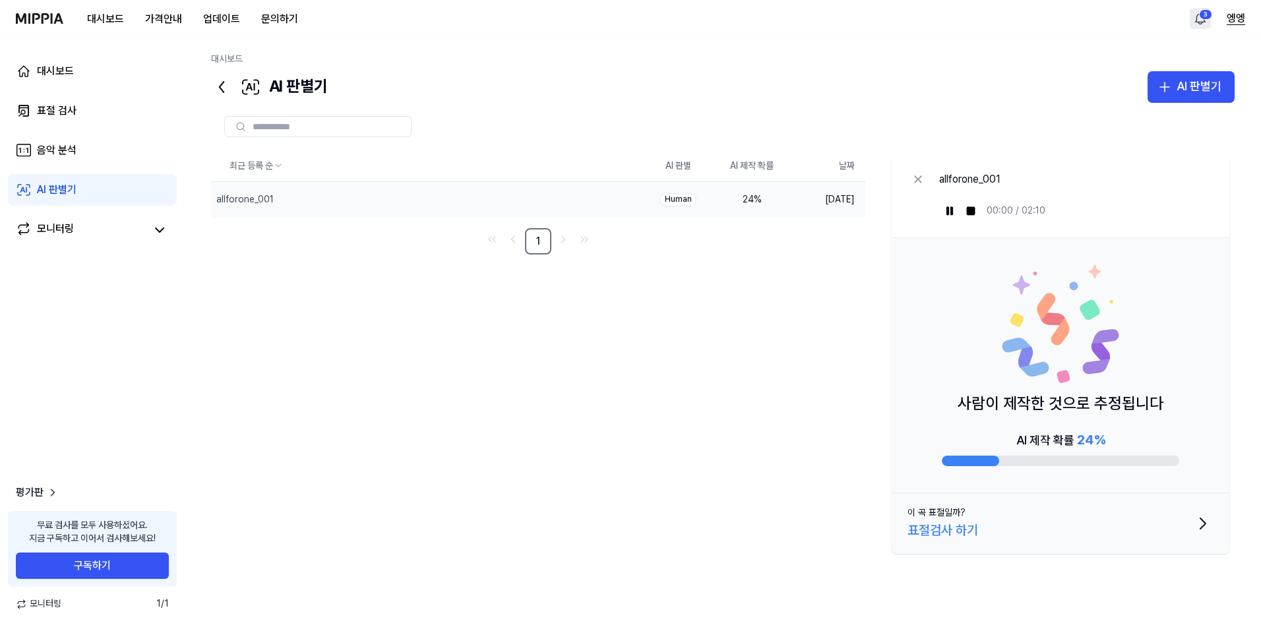
click at [1234, 20] on button "엥엥" at bounding box center [1236, 19] width 18 height 16
click at [1129, 110] on button "로그아웃" at bounding box center [1161, 112] width 152 height 13
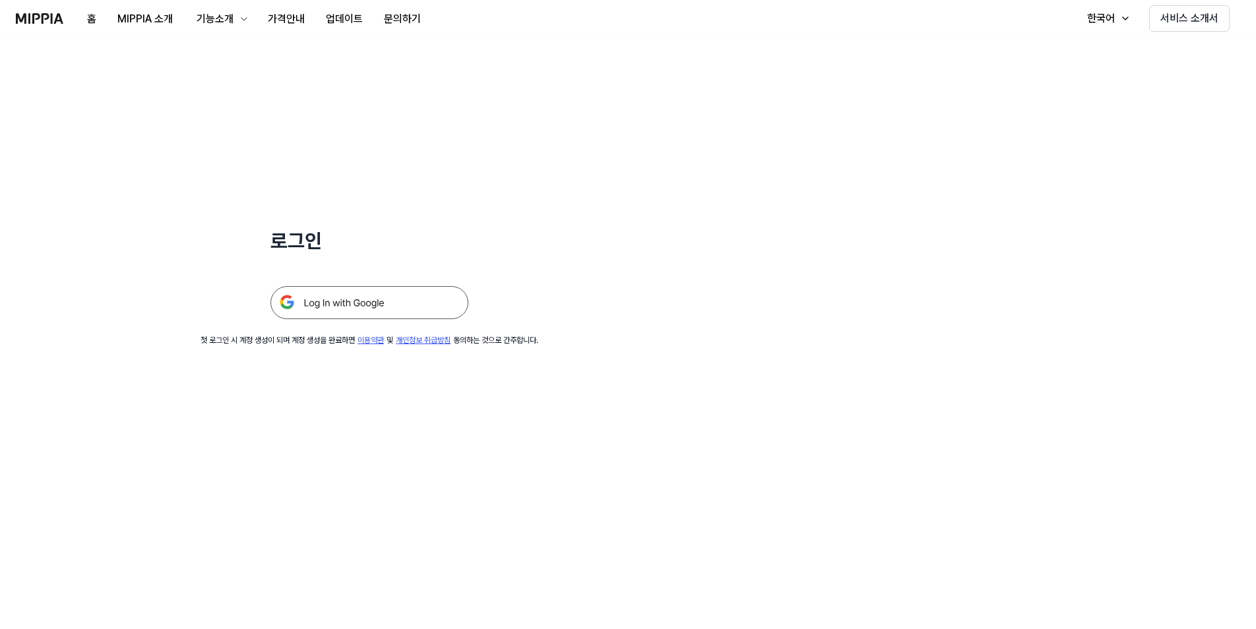
click at [394, 307] on img at bounding box center [369, 302] width 198 height 33
click at [340, 305] on img at bounding box center [369, 302] width 198 height 33
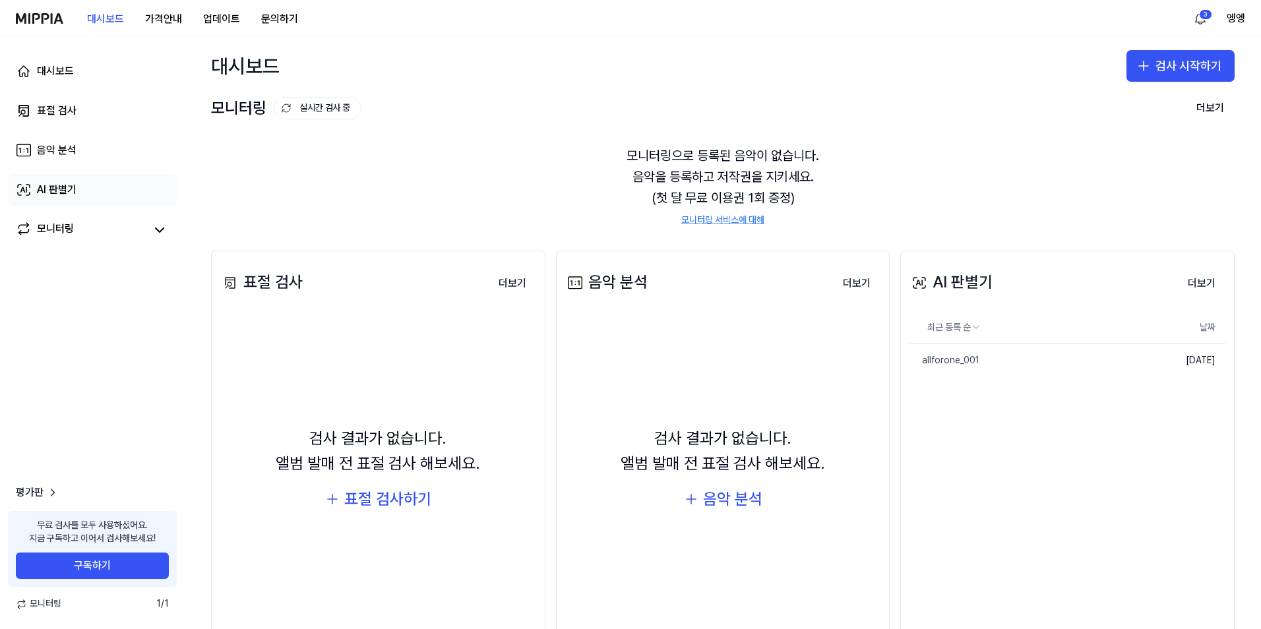
click at [91, 189] on link "AI 판별기" at bounding box center [92, 190] width 169 height 32
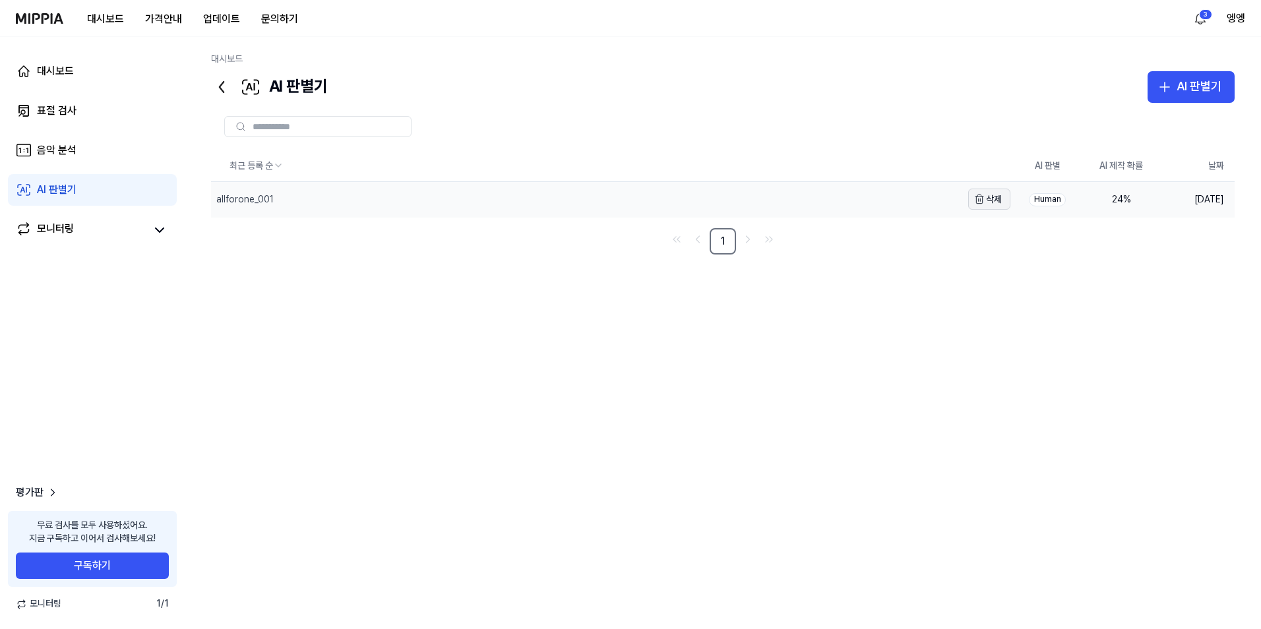
click at [991, 202] on button "삭제" at bounding box center [989, 199] width 42 height 21
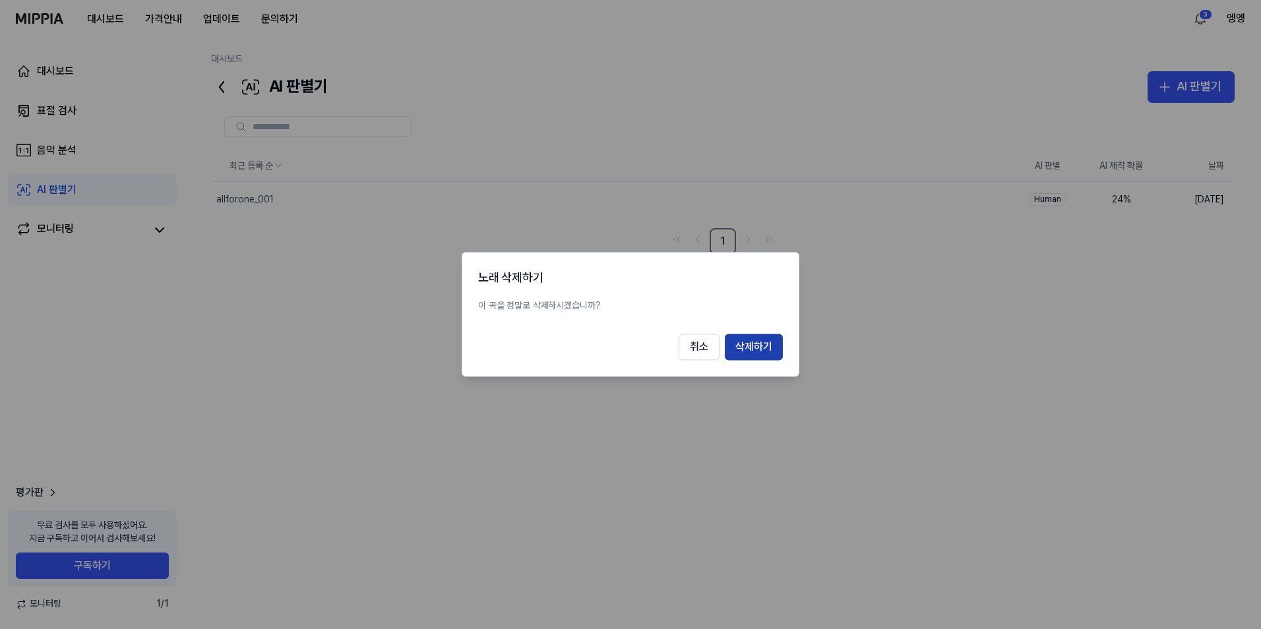
click at [763, 354] on button "삭제하기" at bounding box center [754, 347] width 58 height 26
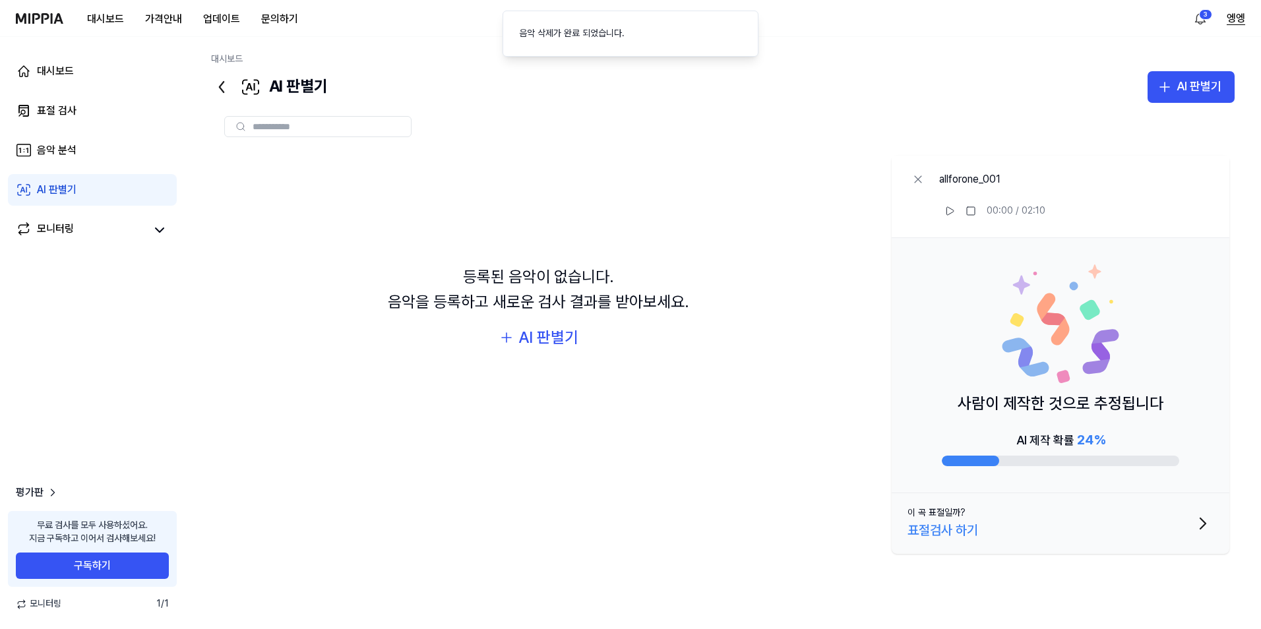
click at [1237, 24] on button "엥엥" at bounding box center [1236, 19] width 18 height 16
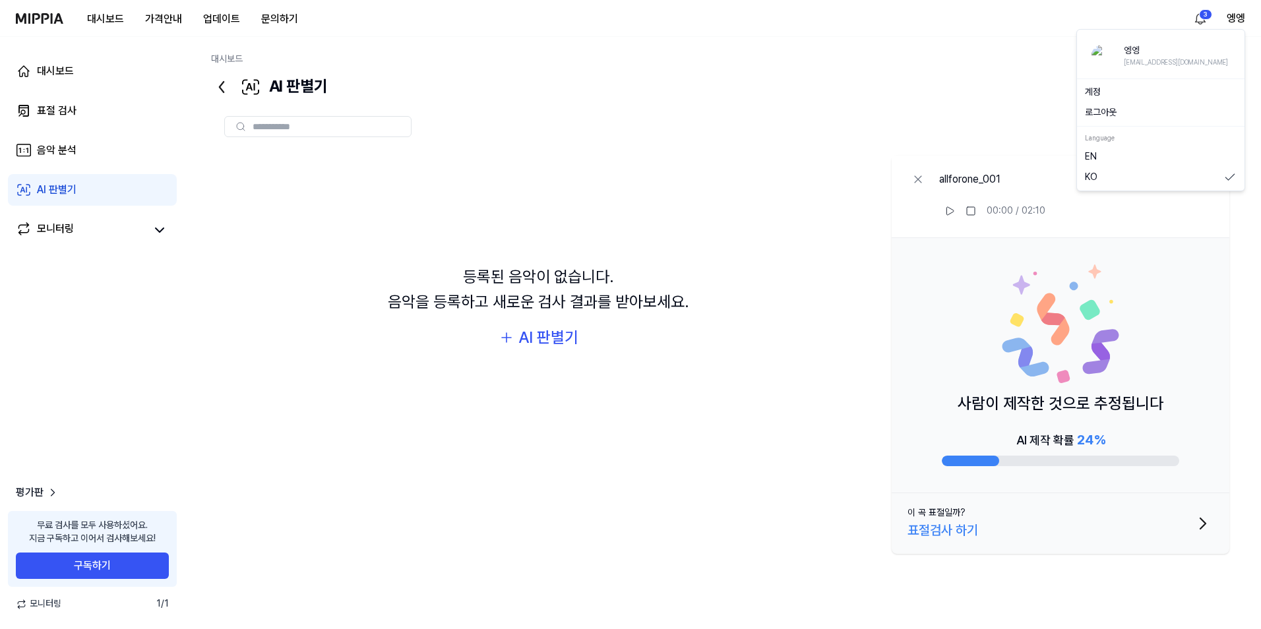
click at [1113, 92] on link "계정" at bounding box center [1161, 92] width 152 height 13
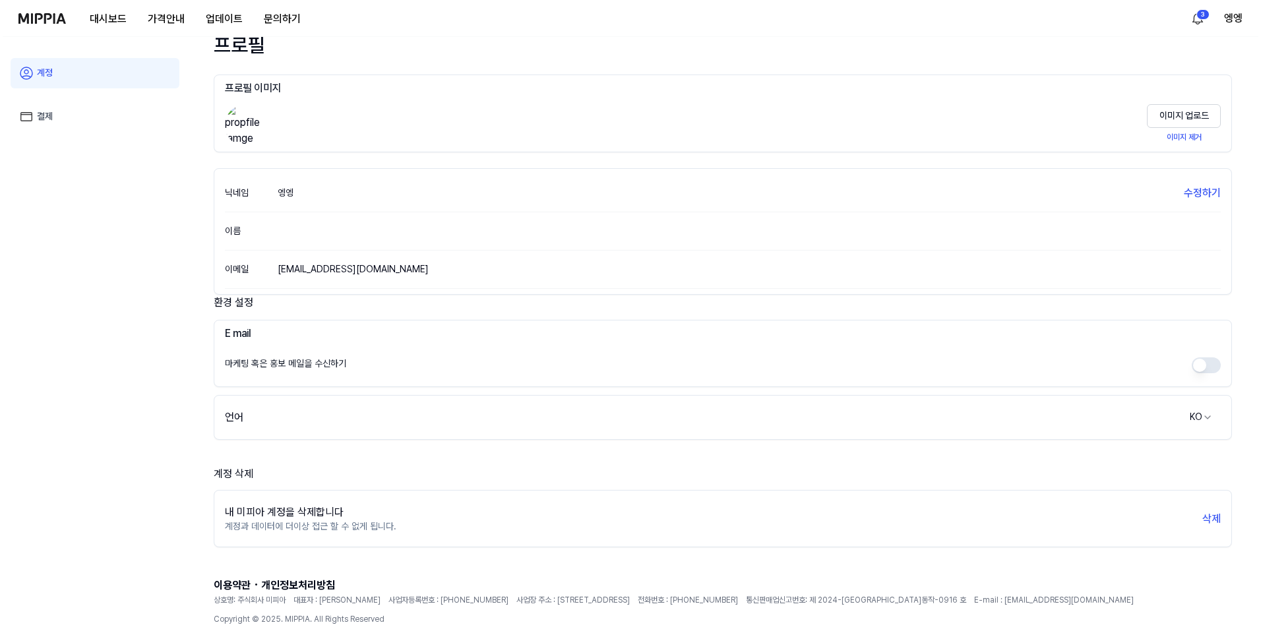
scroll to position [73, 0]
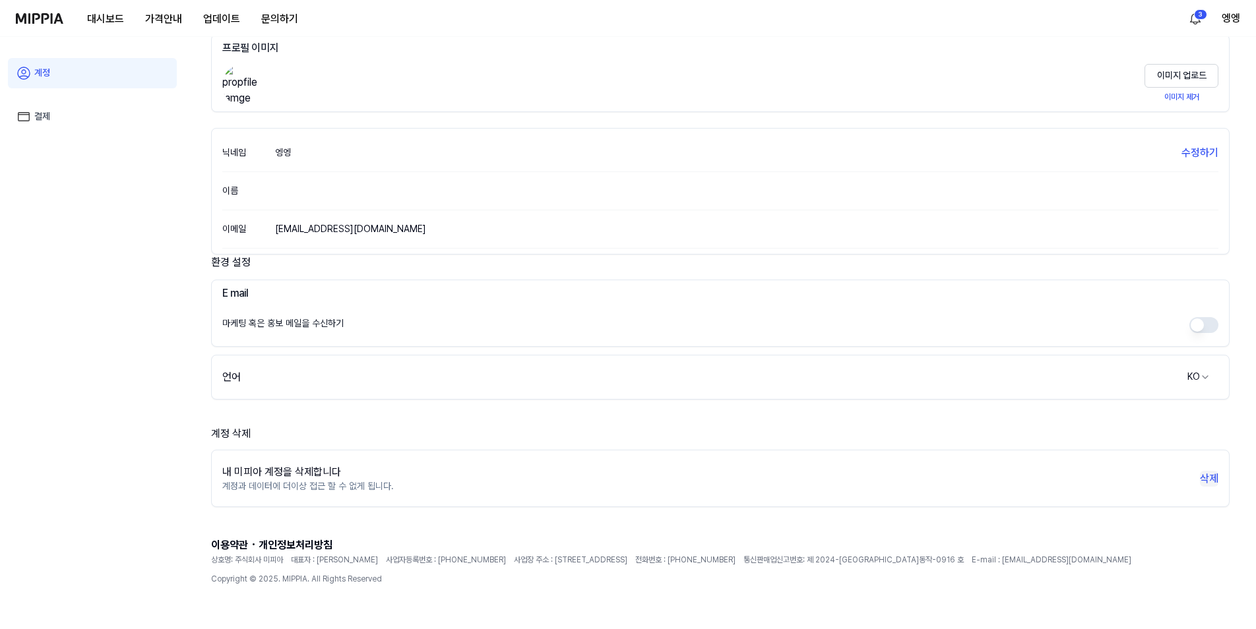
click at [1212, 478] on button "삭제" at bounding box center [1209, 479] width 18 height 16
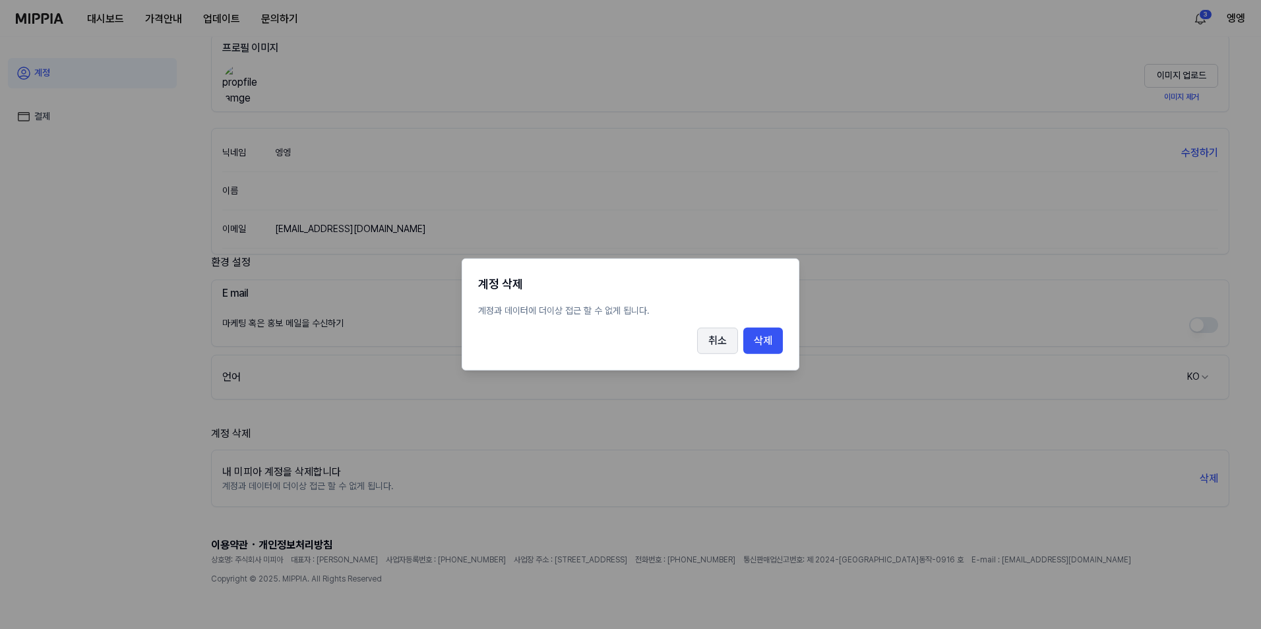
click at [720, 341] on button "취소" at bounding box center [717, 341] width 41 height 26
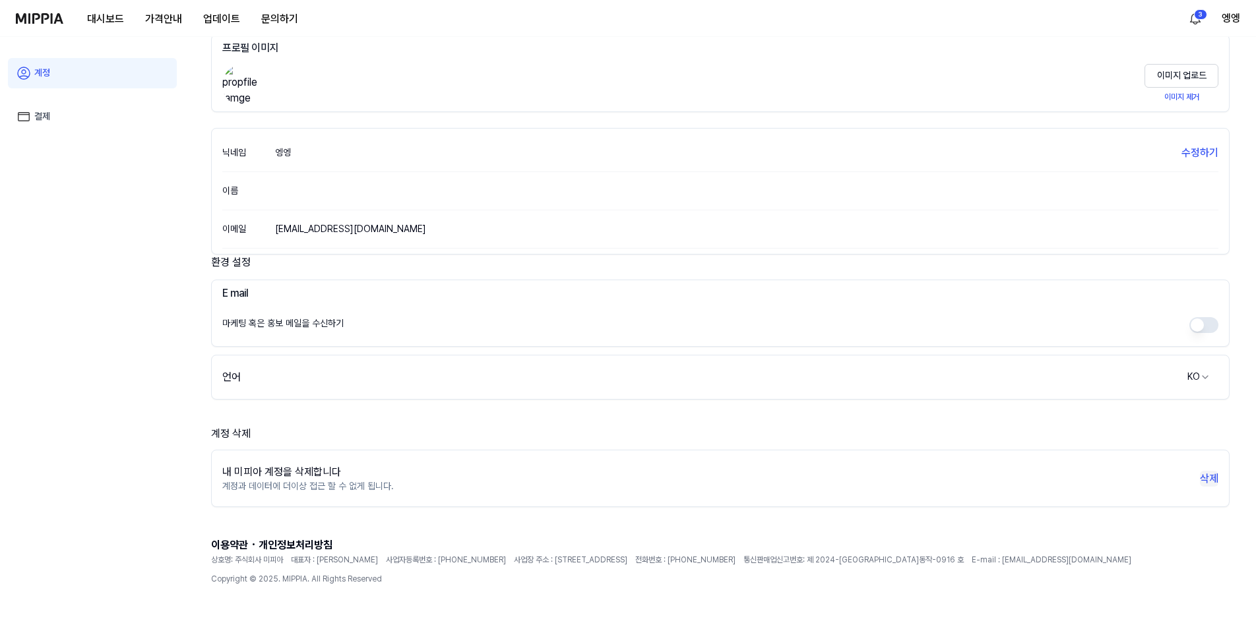
click at [1211, 477] on button "삭제" at bounding box center [1209, 479] width 18 height 16
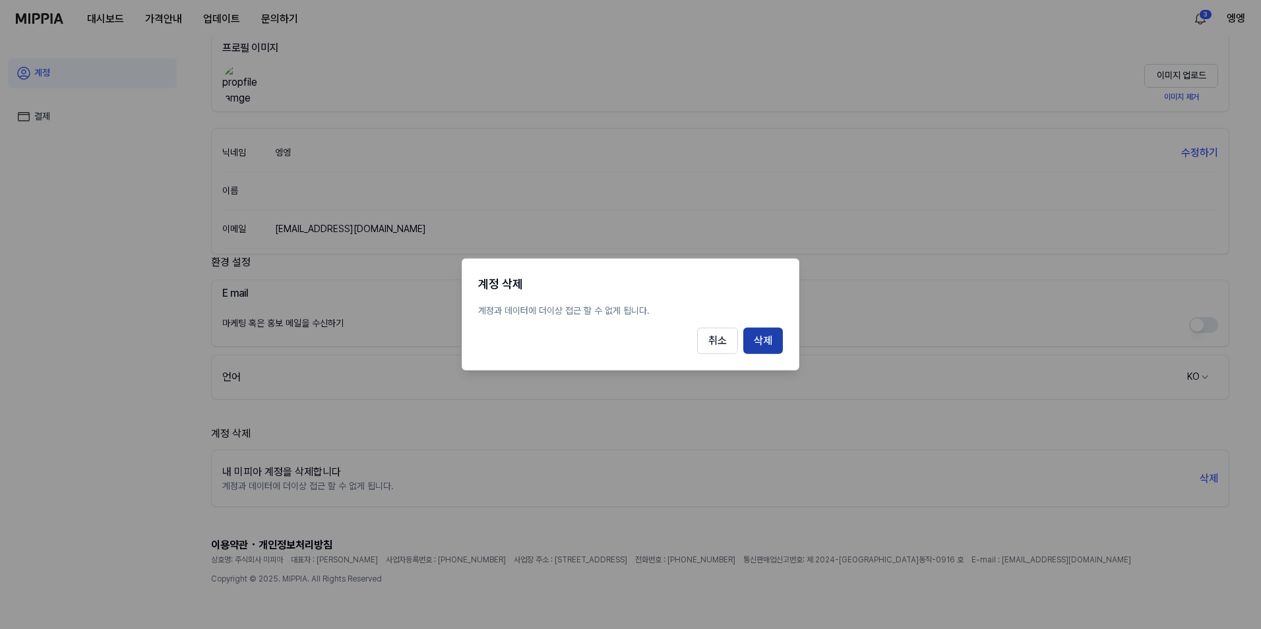
click at [770, 340] on button "삭제" at bounding box center [763, 341] width 40 height 26
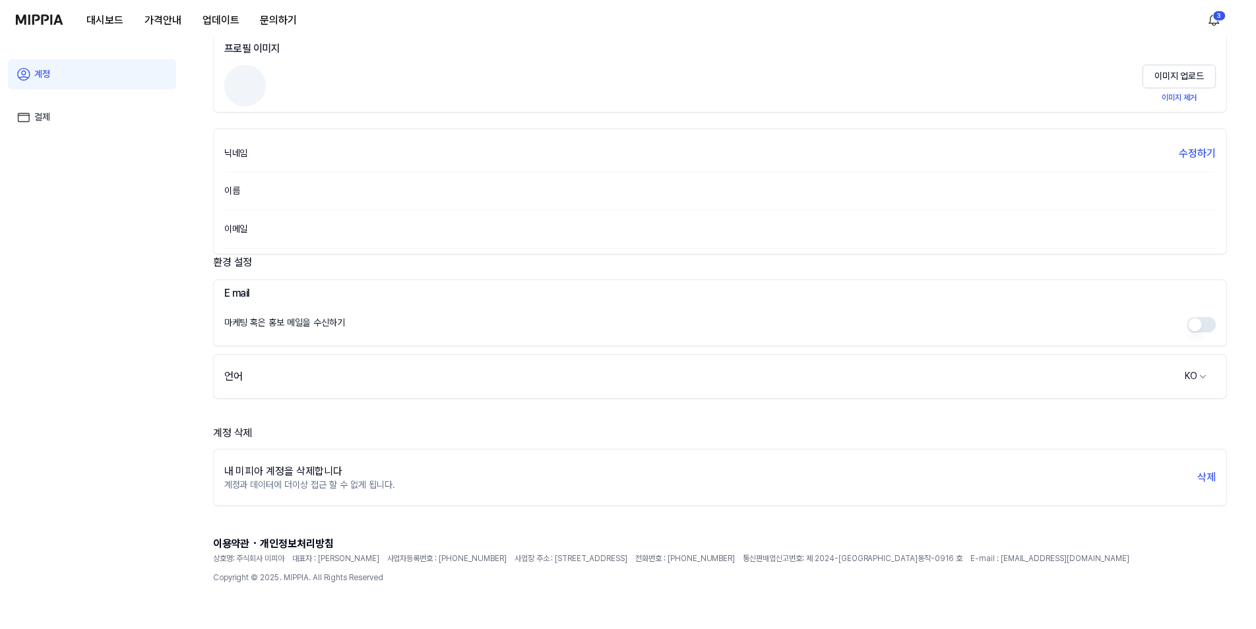
scroll to position [37, 0]
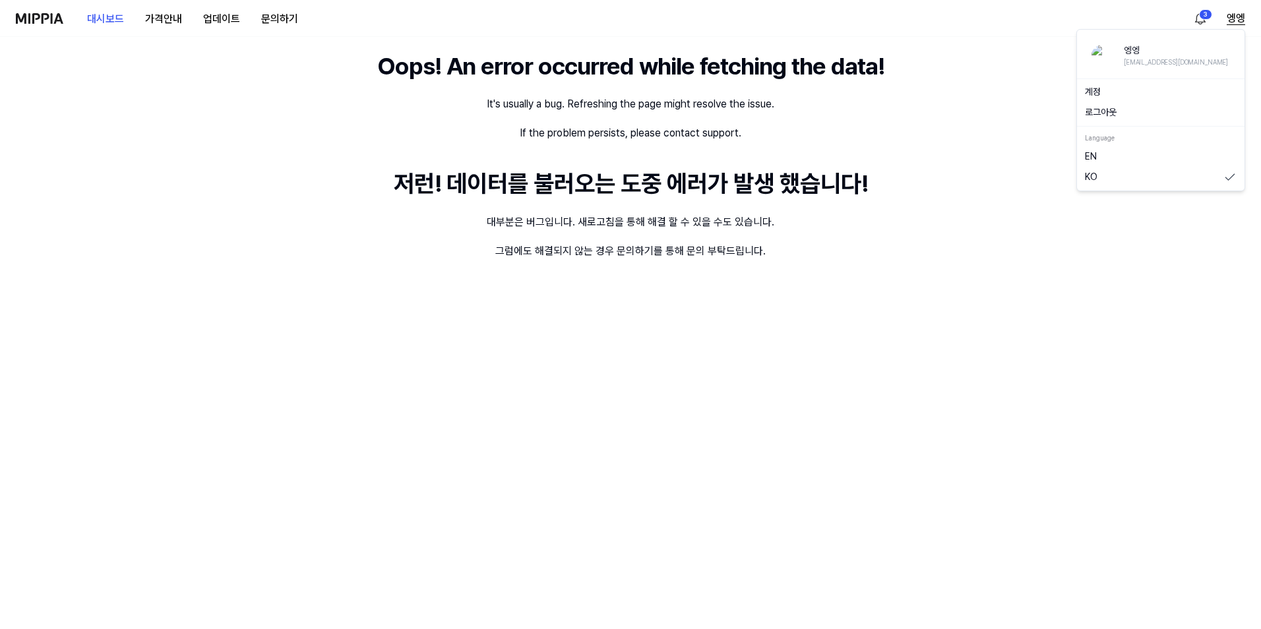
click at [1239, 20] on button "엥엥" at bounding box center [1236, 19] width 18 height 16
click at [1119, 107] on button "로그아웃" at bounding box center [1161, 112] width 152 height 13
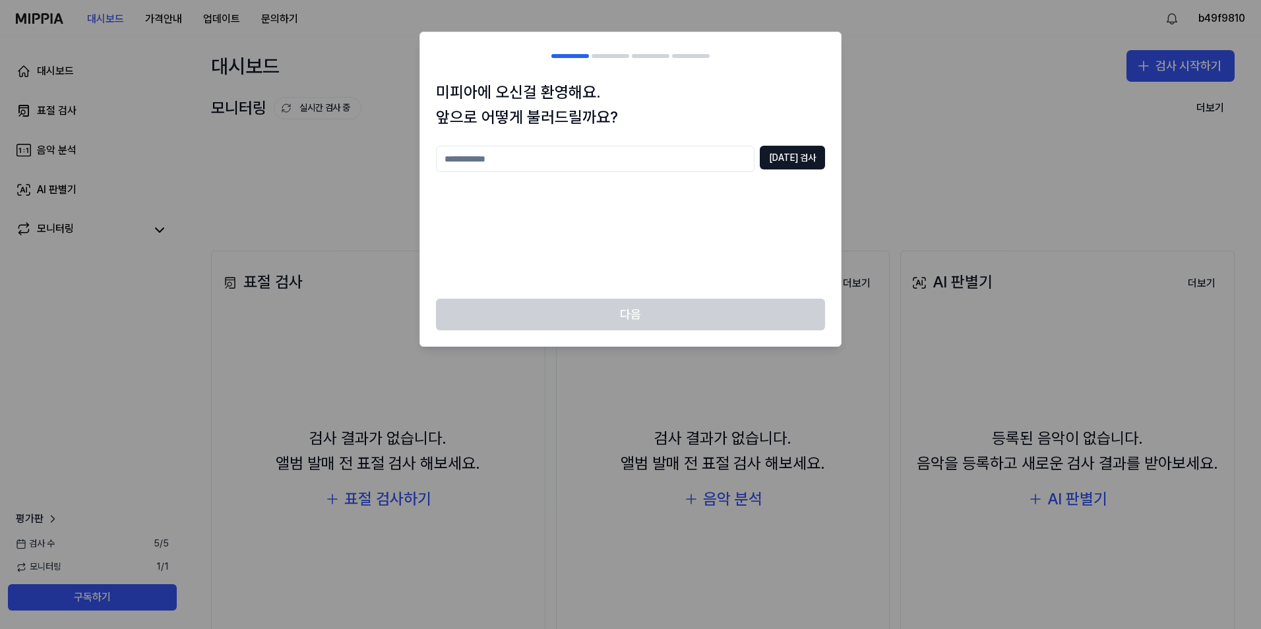
click at [539, 153] on input "text" at bounding box center [595, 159] width 319 height 26
type input "*"
type input "**"
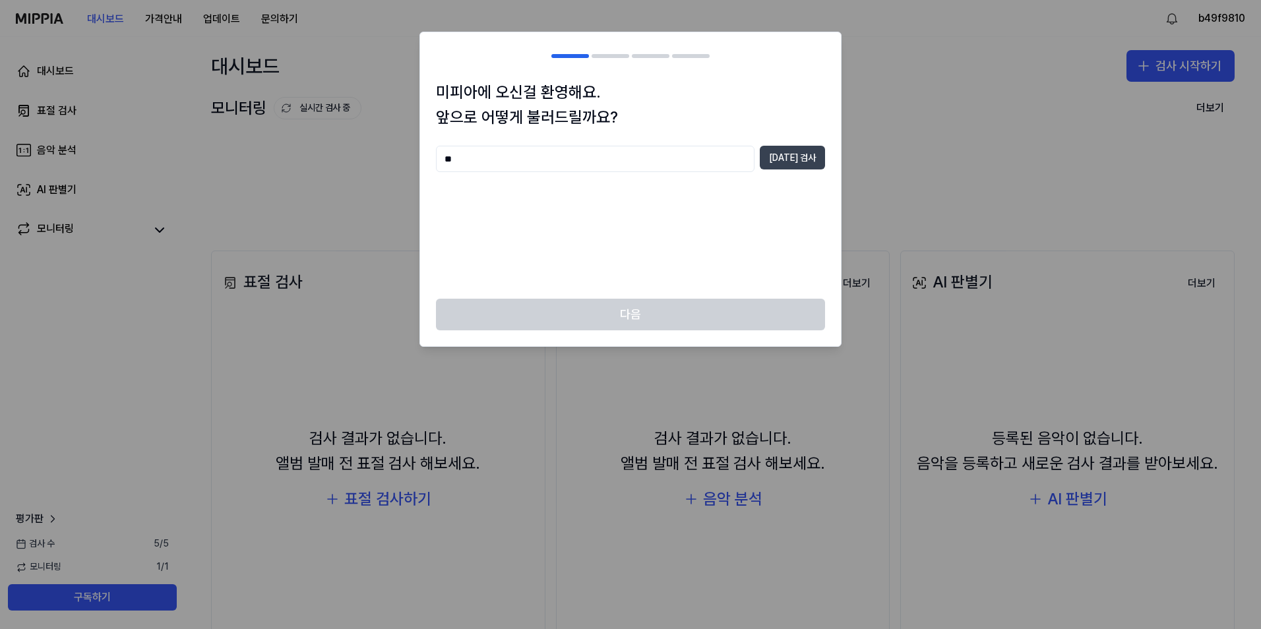
click at [795, 160] on button "[DATE] 검사" at bounding box center [792, 158] width 65 height 24
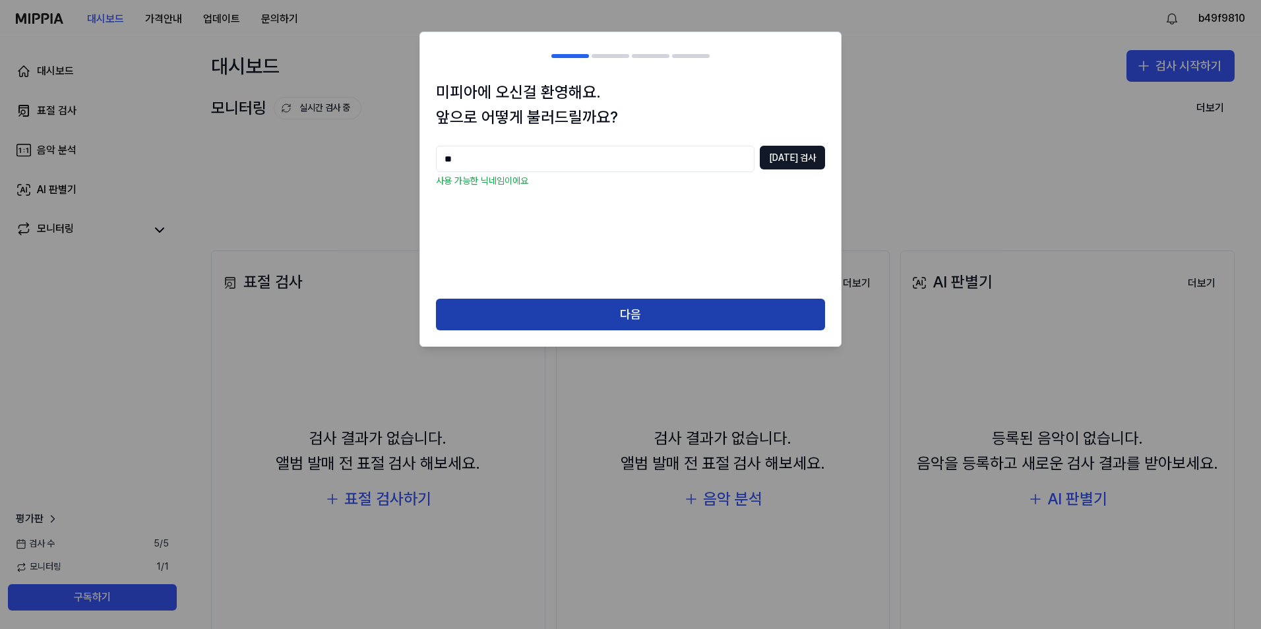
click at [576, 311] on button "다음" at bounding box center [630, 315] width 389 height 32
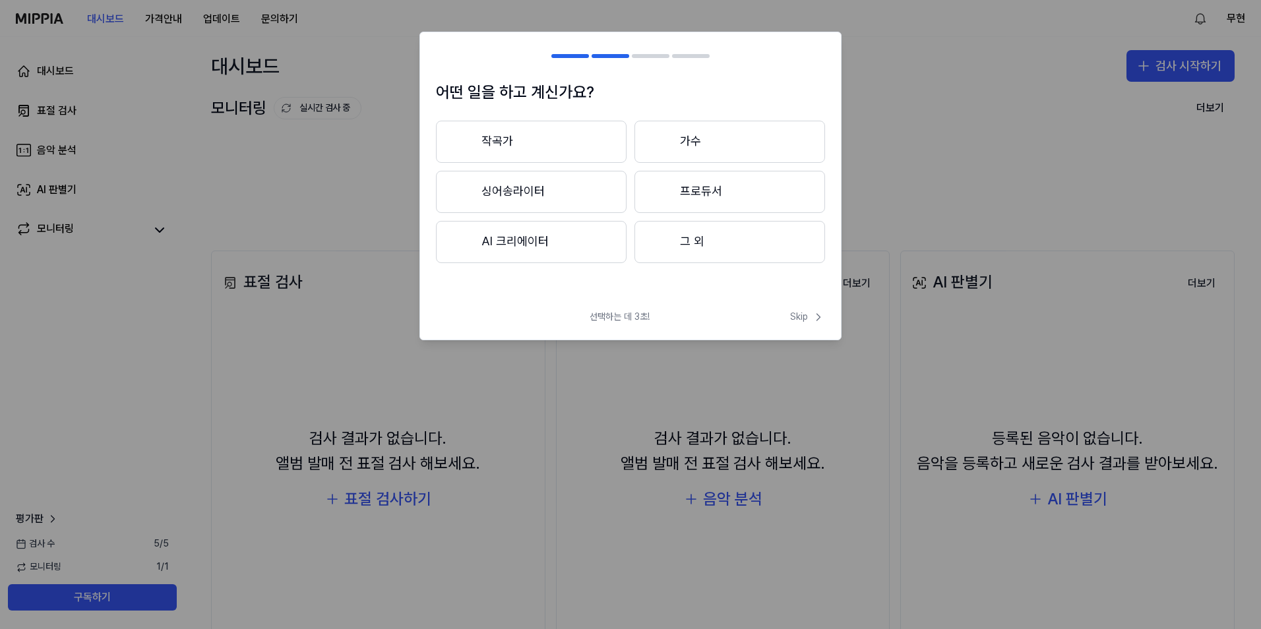
click at [499, 197] on button "싱어송라이터" at bounding box center [531, 192] width 191 height 42
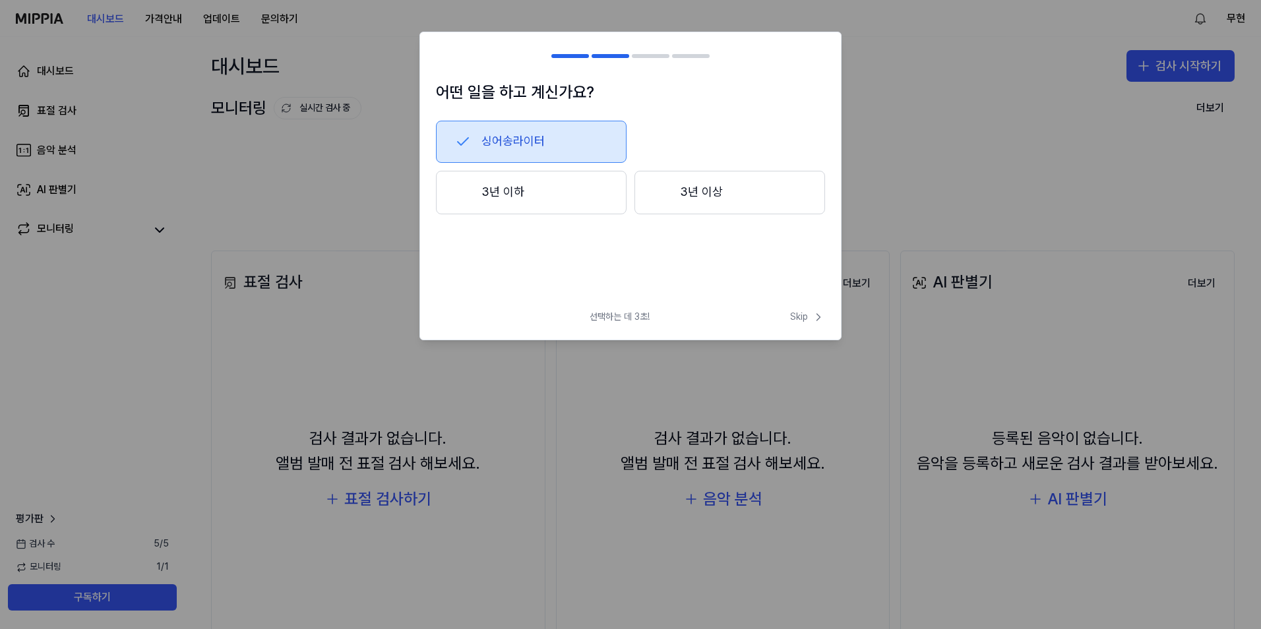
click at [728, 193] on button "3년 이상" at bounding box center [730, 193] width 191 height 44
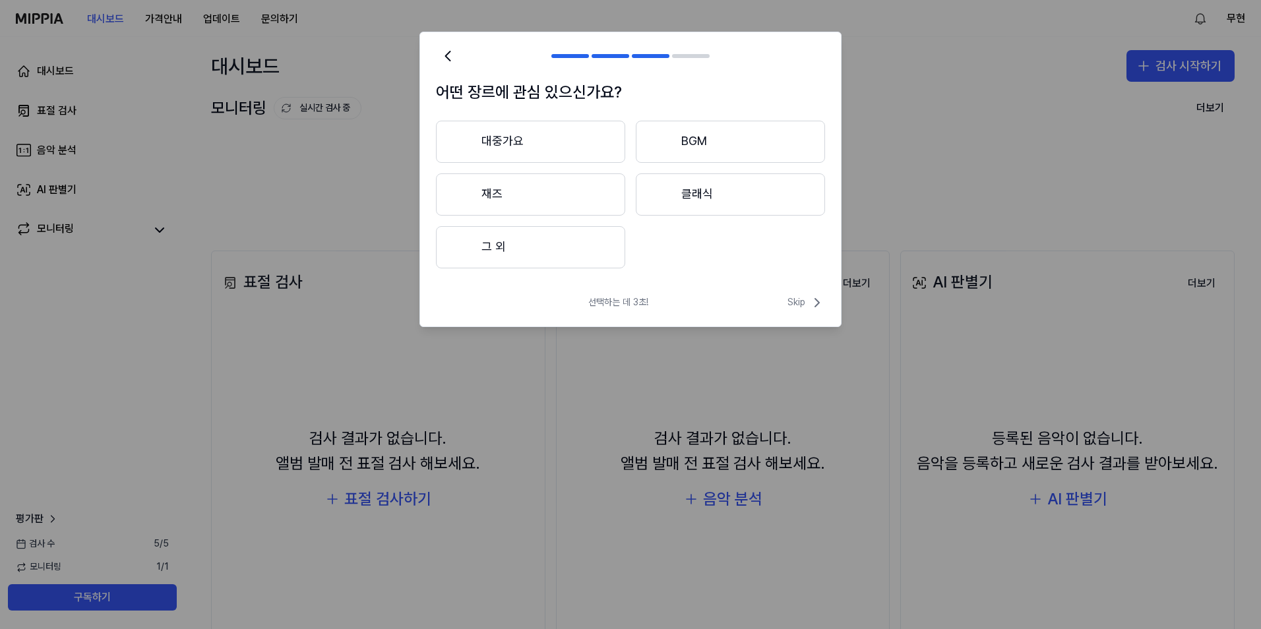
click at [504, 131] on button "대중가요" at bounding box center [530, 142] width 189 height 42
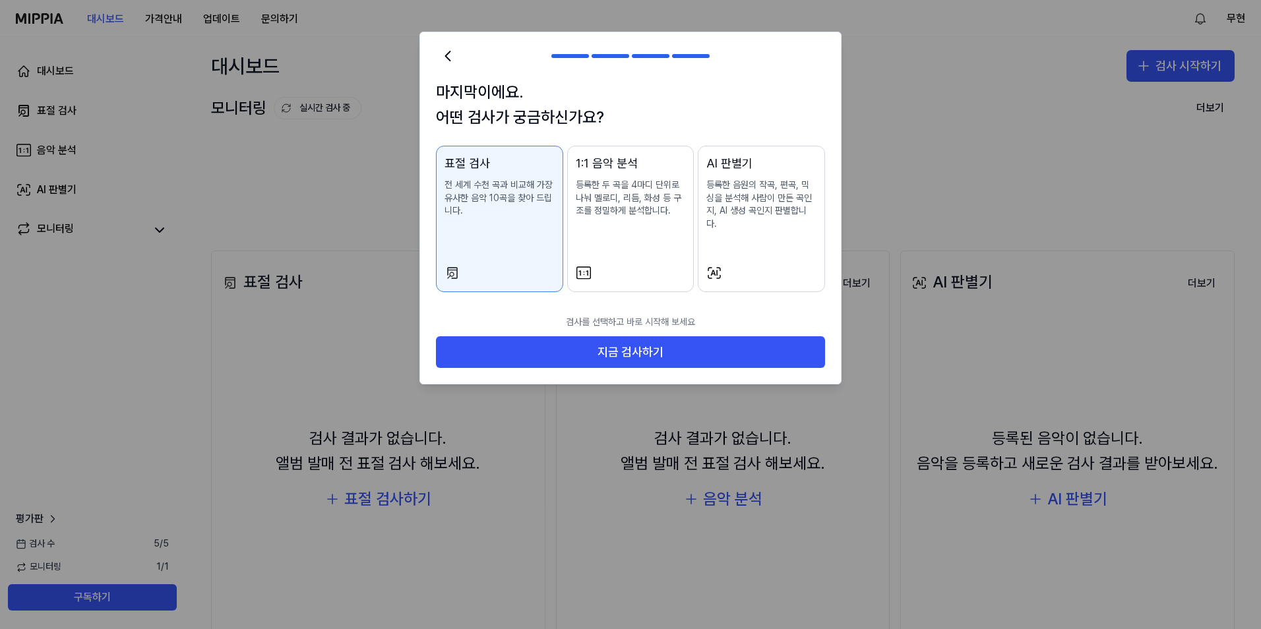
click at [746, 230] on div "AI 판별기 등록한 음원의 작곡, 편곡, 믹싱을 분석해 사람이 만든 곡인지, AI 생성 곡인지 판별합니다." at bounding box center [761, 205] width 110 height 102
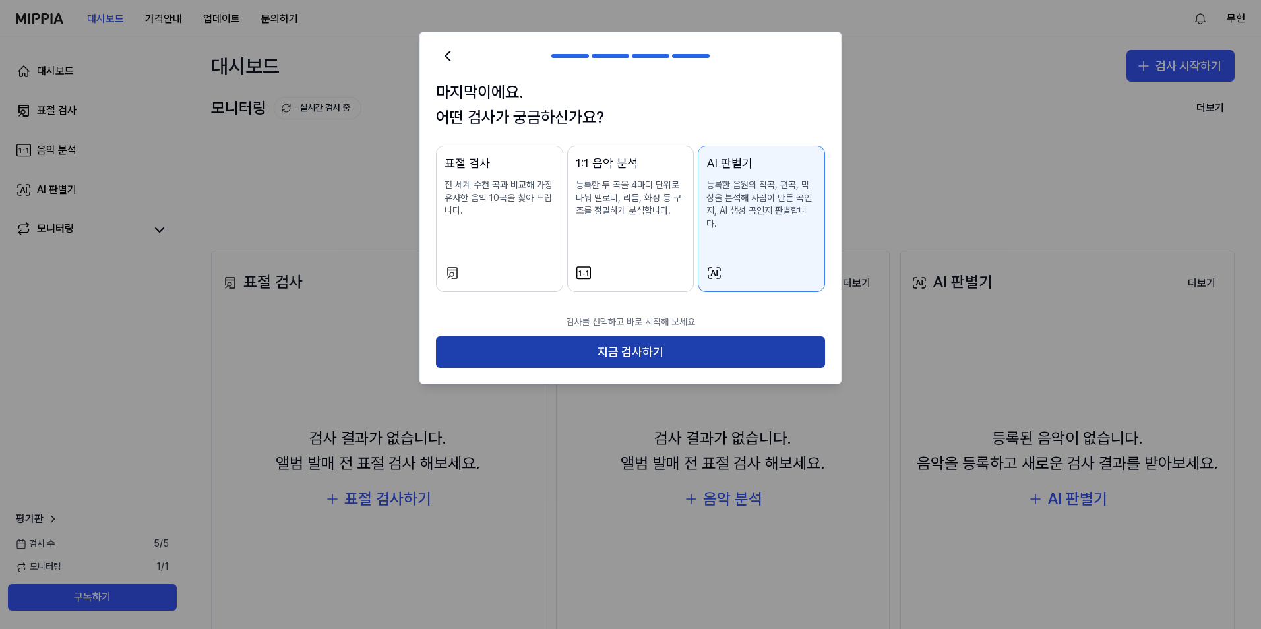
click at [674, 344] on button "지금 검사하기" at bounding box center [630, 352] width 389 height 32
